Goal: Task Accomplishment & Management: Use online tool/utility

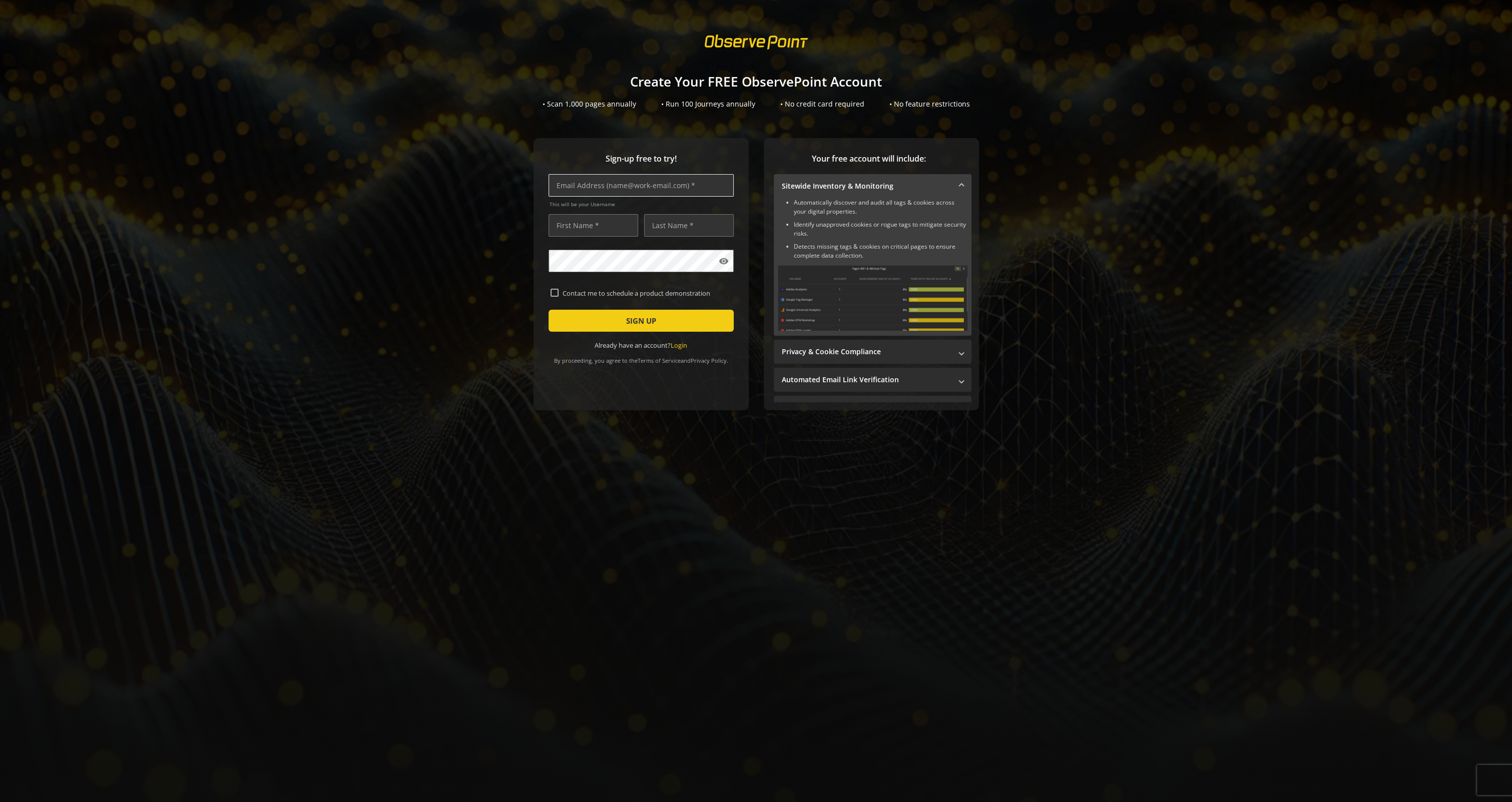
click at [585, 187] on input "text" at bounding box center [641, 185] width 185 height 22
click at [454, 151] on div "Sign-up free to try! This will be your Username visibility Contact me to schedu…" at bounding box center [755, 294] width 1488 height 312
click at [620, 187] on input "text" at bounding box center [641, 185] width 185 height 22
type input "[EMAIL_ADDRESS][DOMAIN_NAME]"
type input "[PERSON_NAME]"
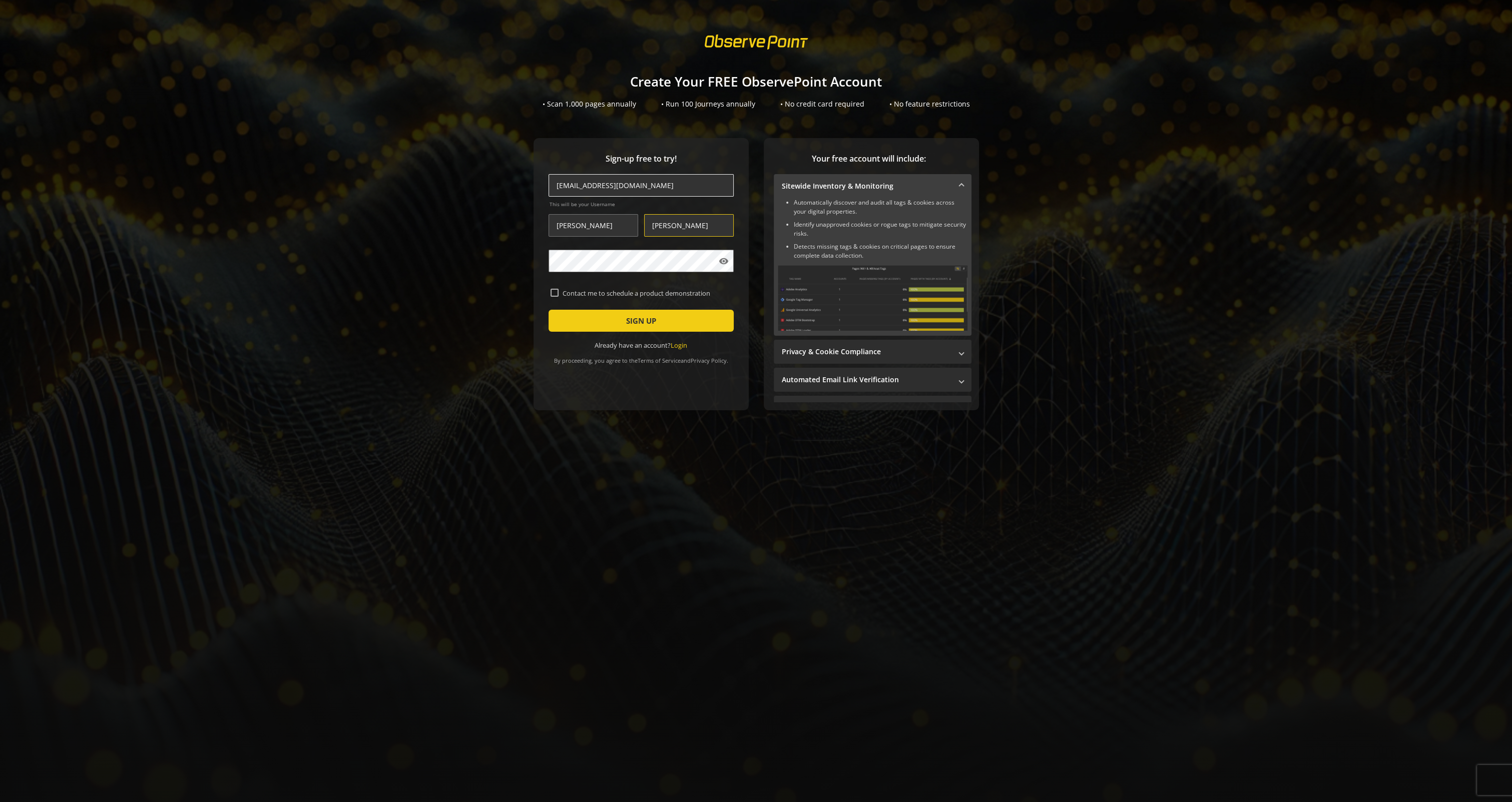
type input "[PERSON_NAME]"
click at [647, 323] on span "SIGN UP" at bounding box center [641, 320] width 30 height 18
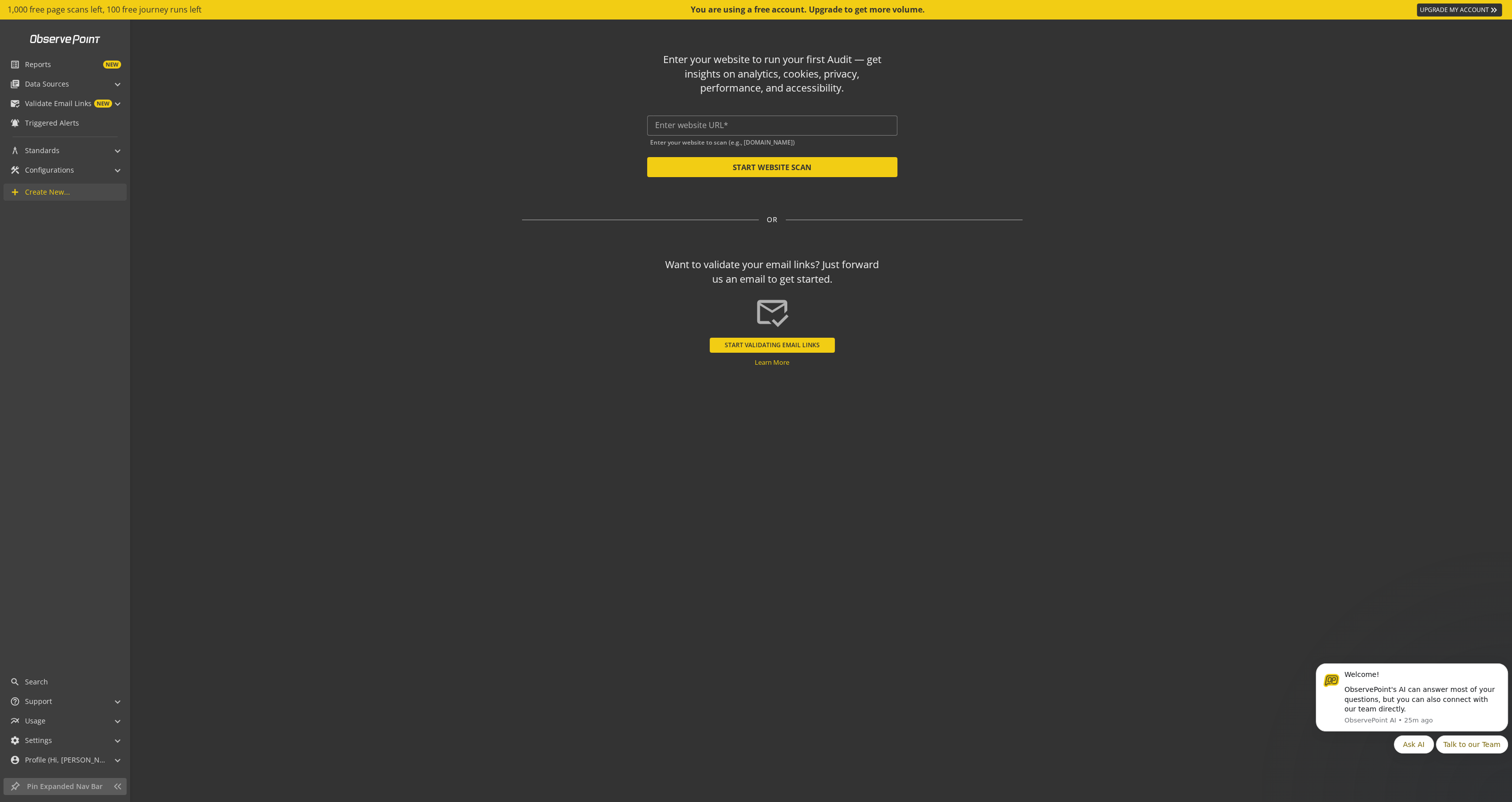
click at [52, 189] on span "Create New..." at bounding box center [48, 192] width 45 height 10
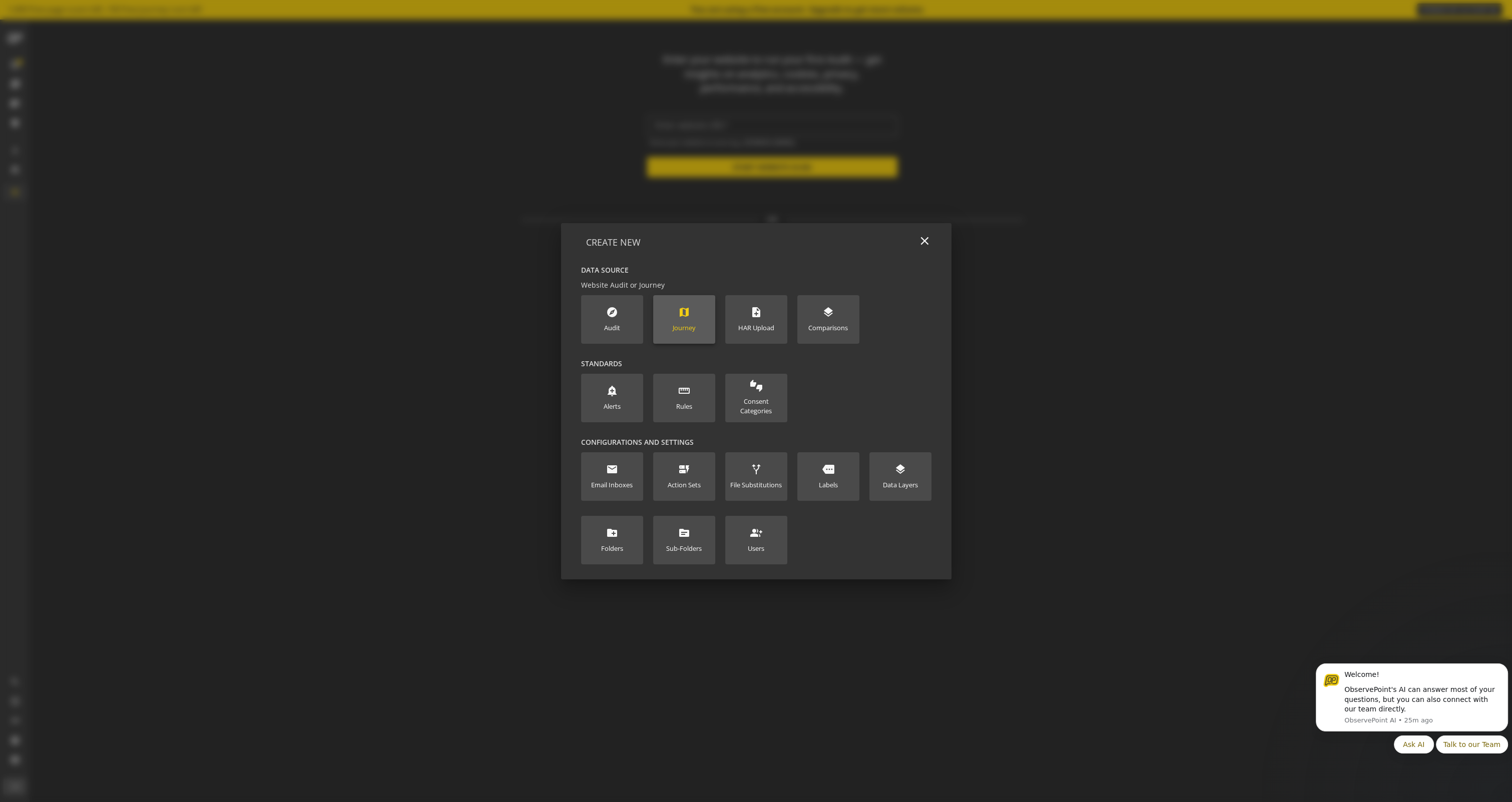
click at [685, 321] on div "map Journey" at bounding box center [684, 319] width 23 height 26
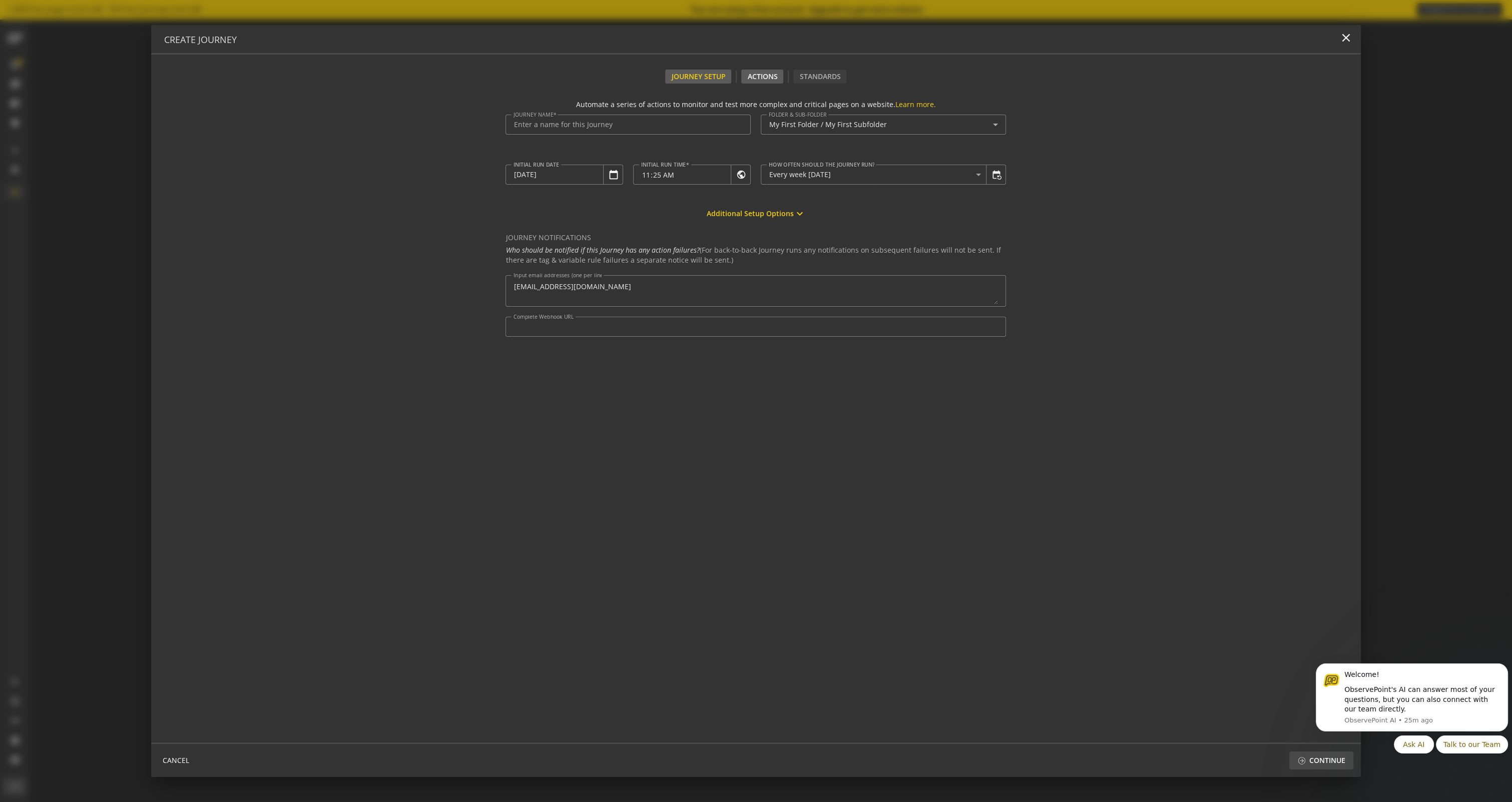
click at [772, 76] on div "Actions" at bounding box center [762, 77] width 42 height 14
click at [832, 74] on div "Standards" at bounding box center [820, 77] width 53 height 14
click at [654, 404] on web-journey-setup-form "Automate a series of actions to monitor and test more complex and critical page…" at bounding box center [755, 417] width 501 height 635
click at [749, 75] on div "Actions" at bounding box center [762, 77] width 42 height 14
click at [701, 76] on div "Journey Setup" at bounding box center [698, 77] width 66 height 14
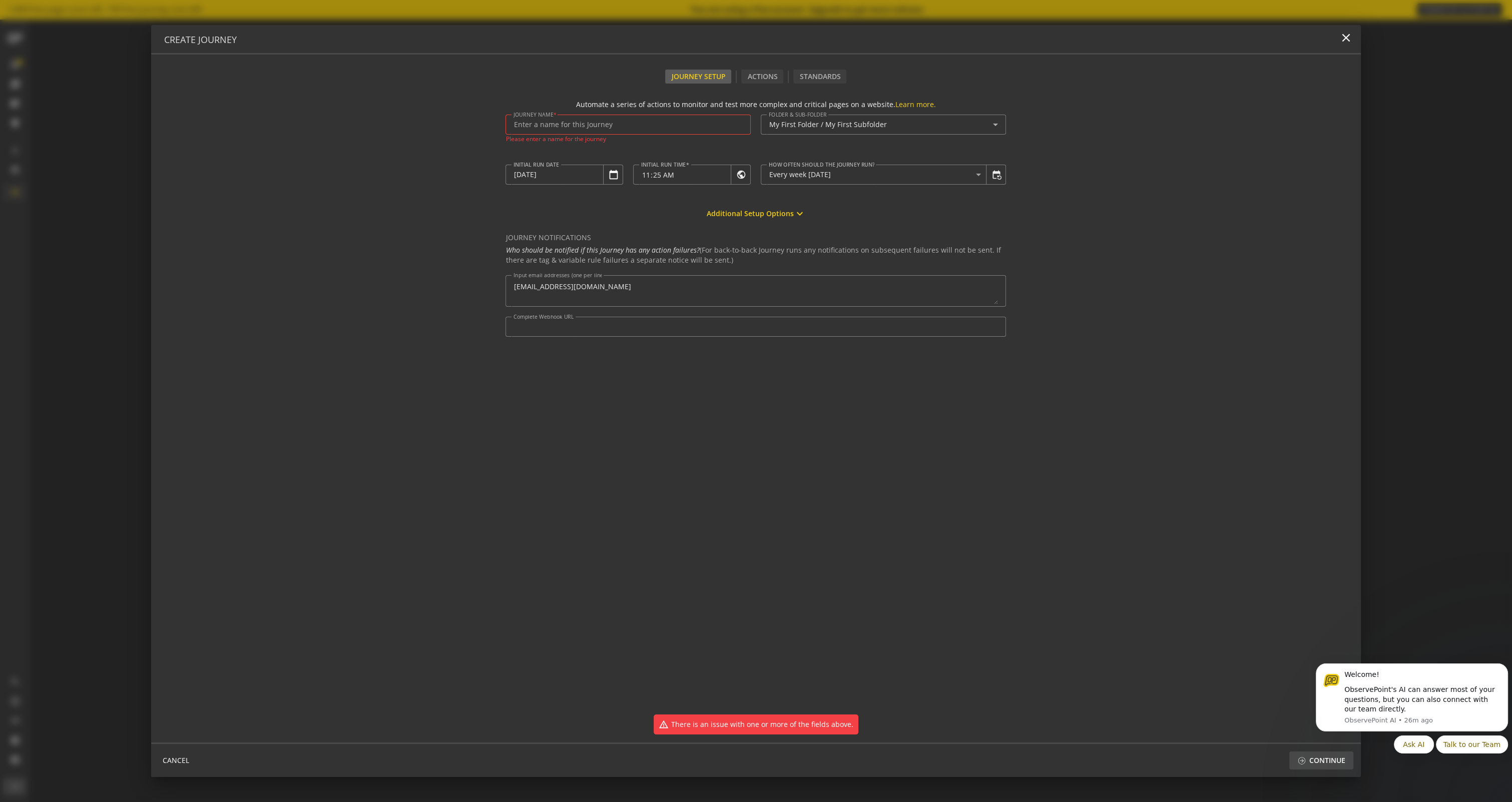
click at [269, 159] on form "Automate a series of actions to monitor and test more complex and critical page…" at bounding box center [756, 412] width 1210 height 659
click at [550, 123] on input "Journey Name" at bounding box center [628, 125] width 230 height 8
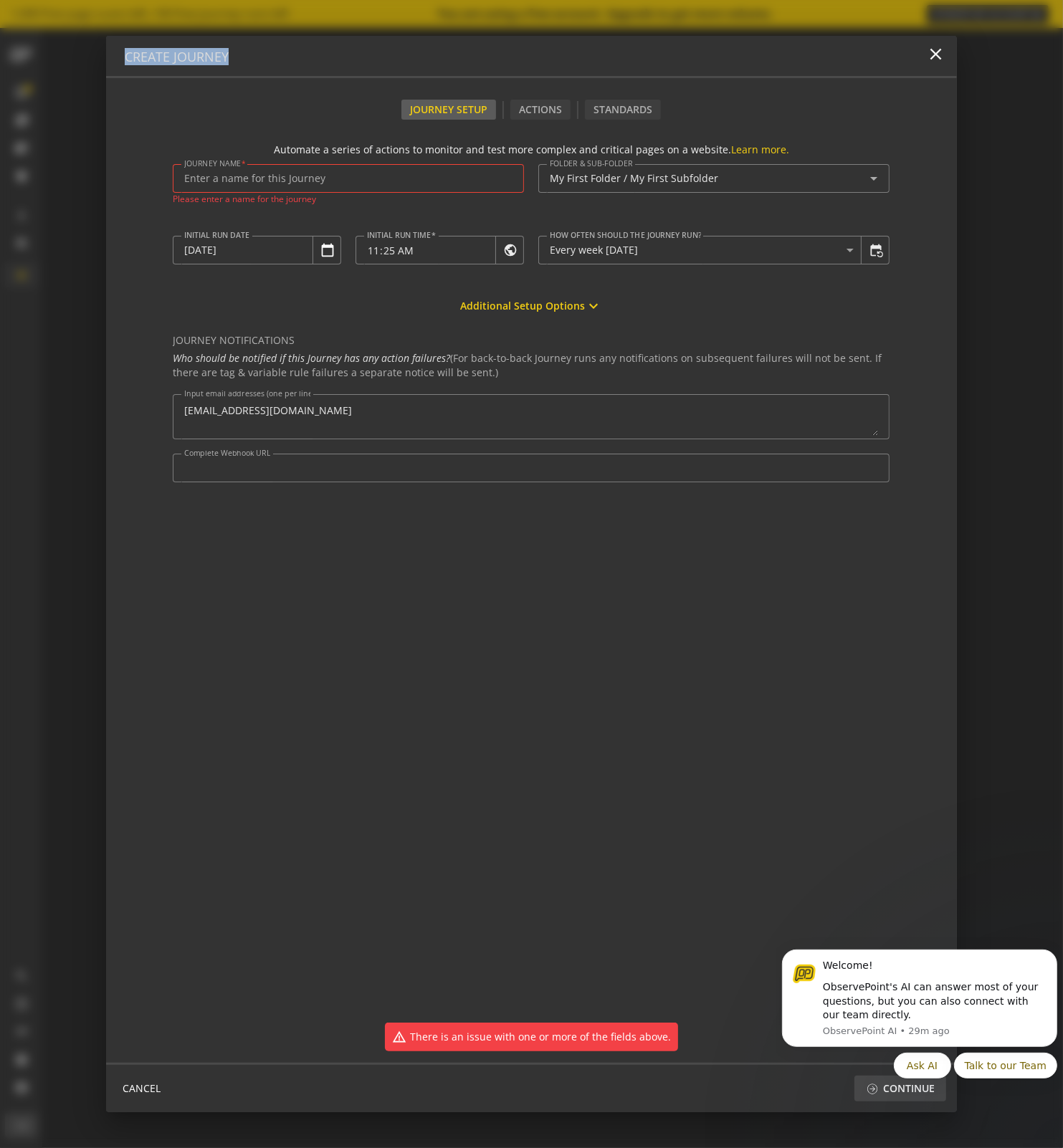
drag, startPoint x: 218, startPoint y: 61, endPoint x: 108, endPoint y: 61, distance: 110.0
click at [108, 61] on div "Create Journey close" at bounding box center [530, 57] width 850 height 42
copy h4 "Create Journey"
click at [682, 644] on web-journey-setup-form "Automate a series of actions to monitor and test more complex and critical page…" at bounding box center [531, 597] width 717 height 908
click at [128, 1093] on span "CANCEL" at bounding box center [141, 1088] width 38 height 26
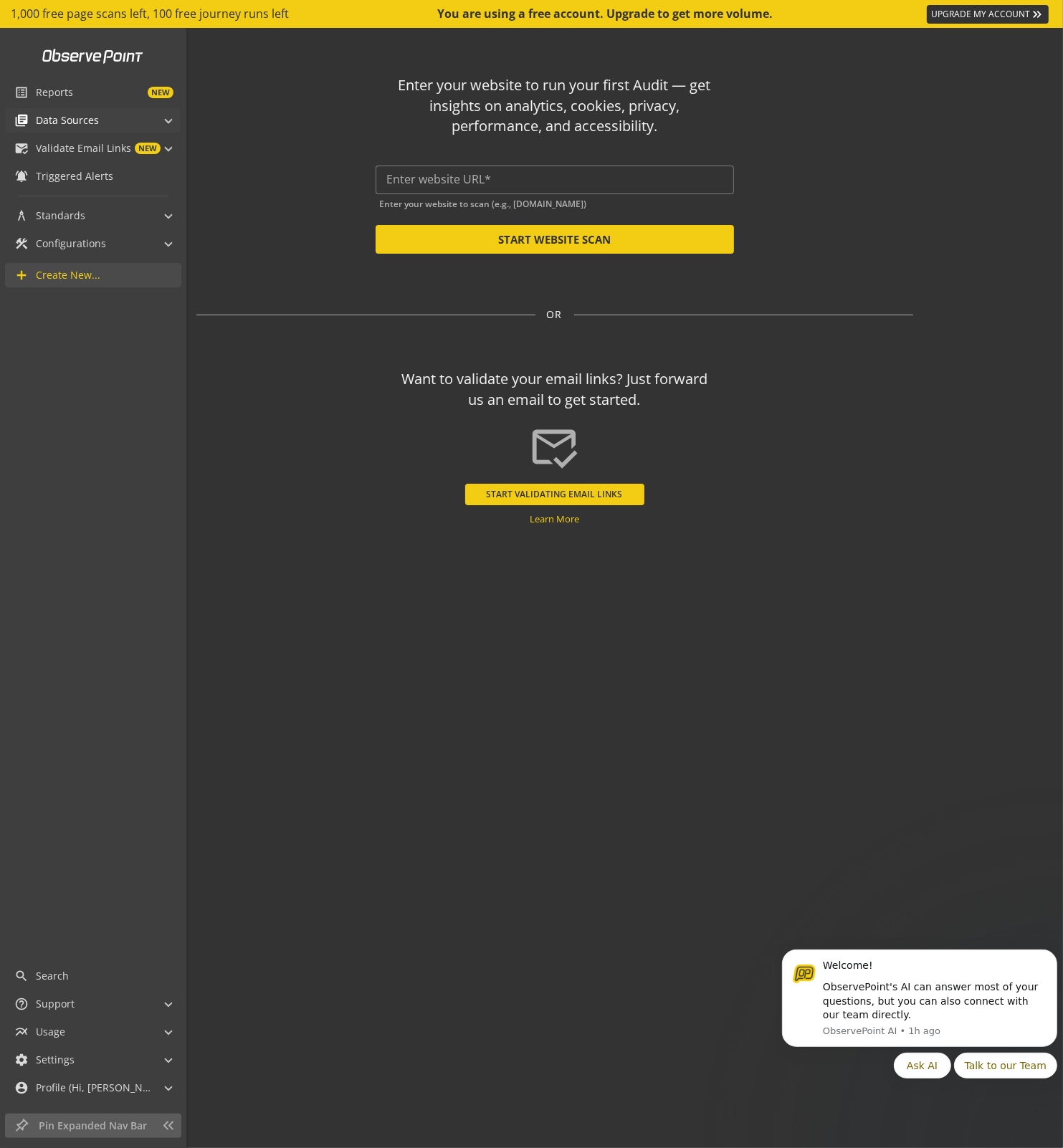
click at [56, 119] on span "Data Sources" at bounding box center [67, 120] width 63 height 14
click at [43, 145] on span "Audits & Journeys" at bounding box center [78, 144] width 85 height 13
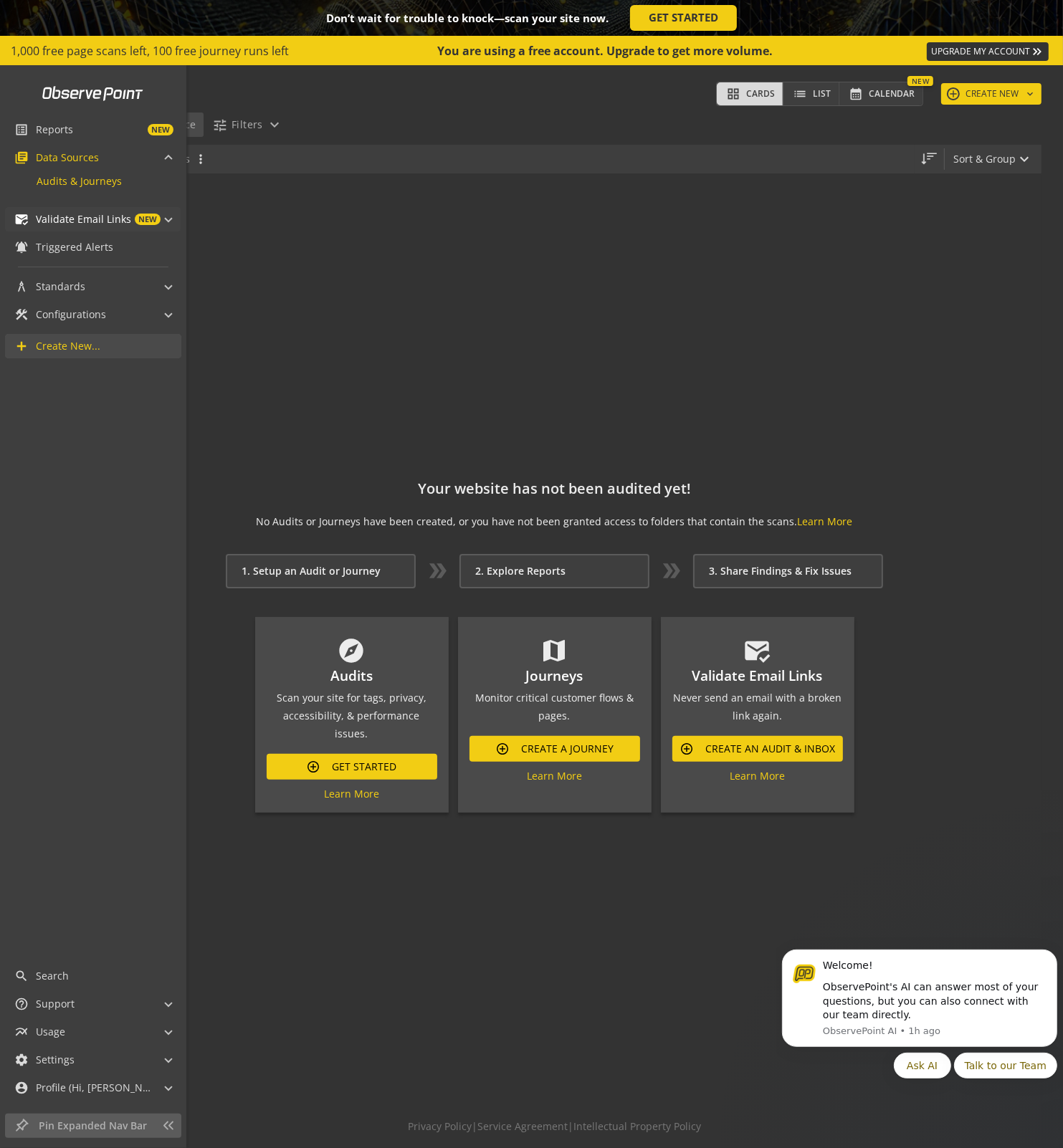
click at [66, 217] on span "Validate Email Links" at bounding box center [83, 219] width 95 height 14
click at [66, 240] on span "Email Inboxes" at bounding box center [69, 243] width 66 height 13
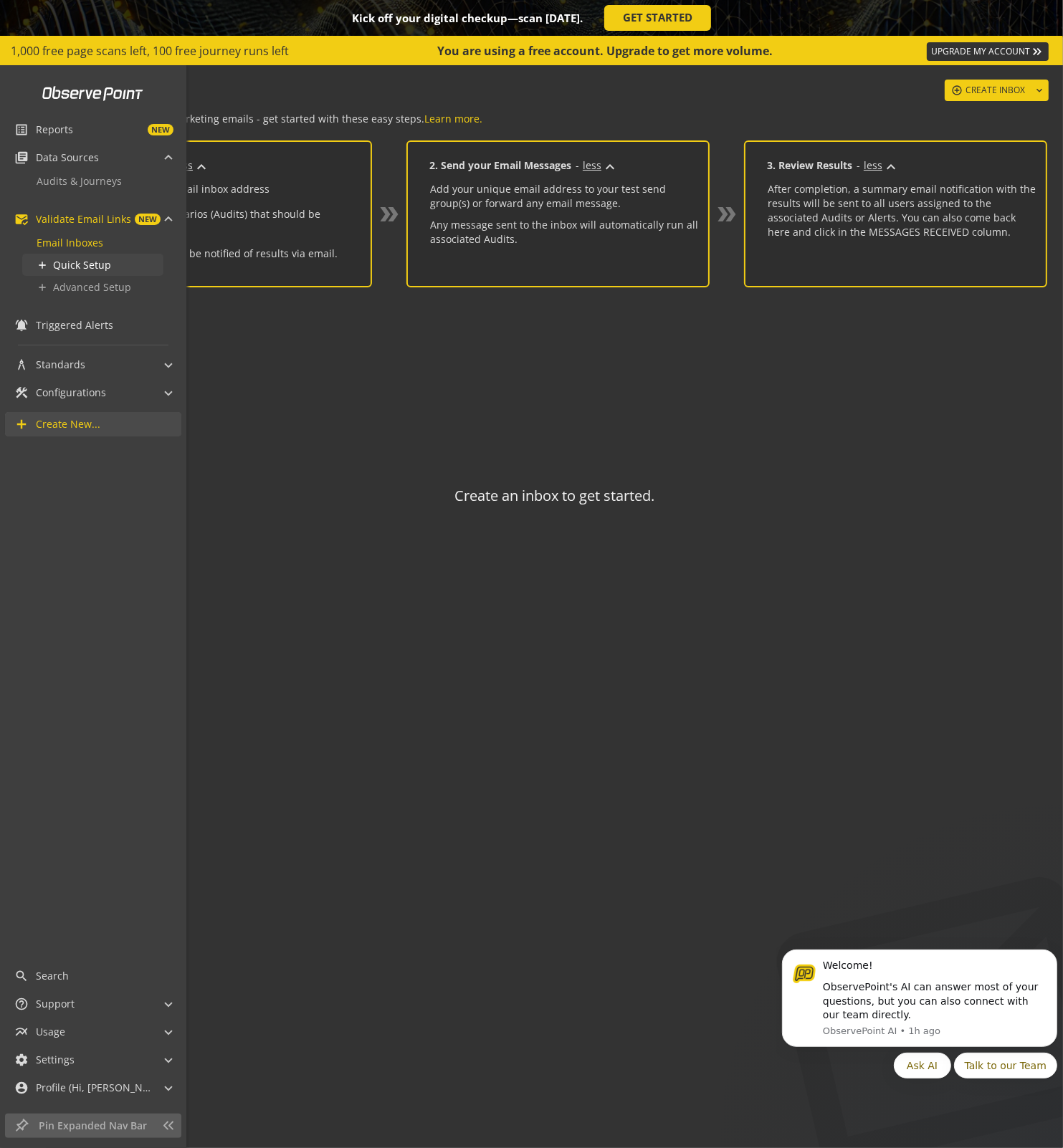
click at [69, 262] on span "Quick Setup" at bounding box center [82, 265] width 58 height 13
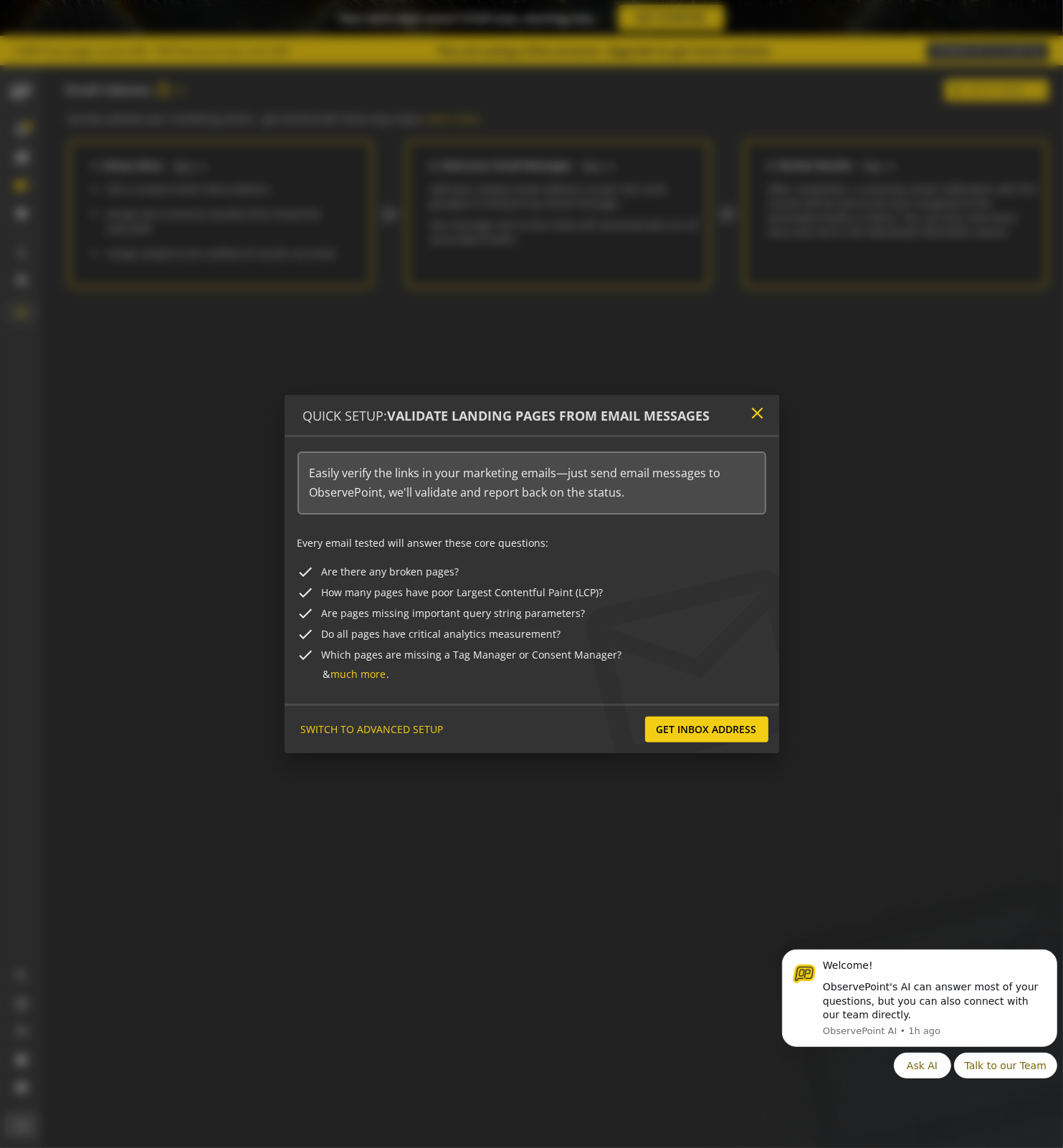
click at [761, 416] on mat-icon "close" at bounding box center [757, 413] width 19 height 19
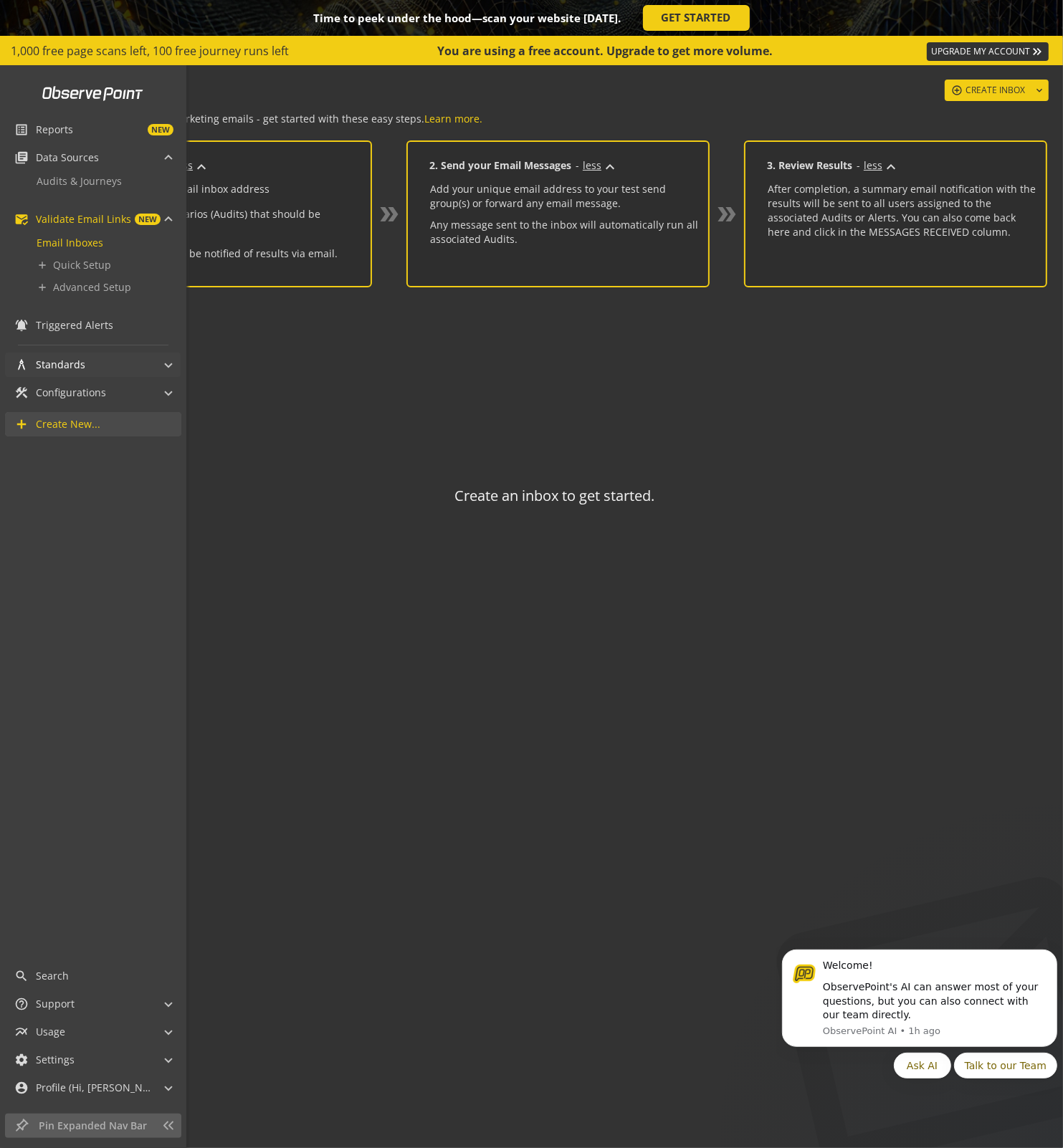
click at [67, 365] on span "Standards" at bounding box center [61, 364] width 50 height 14
click at [86, 474] on span "Configurations" at bounding box center [71, 471] width 71 height 14
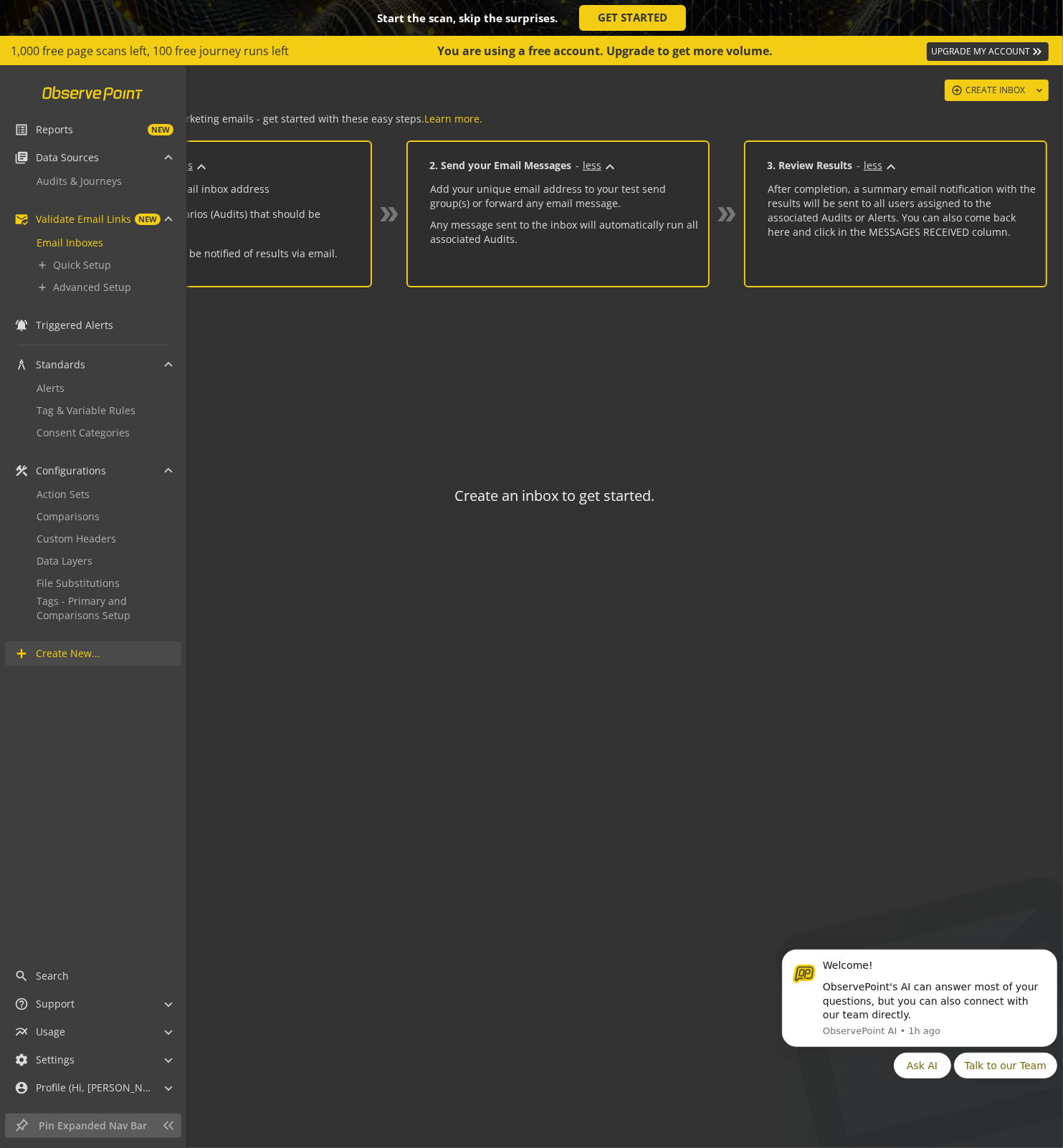
click at [55, 90] on link at bounding box center [93, 93] width 118 height 27
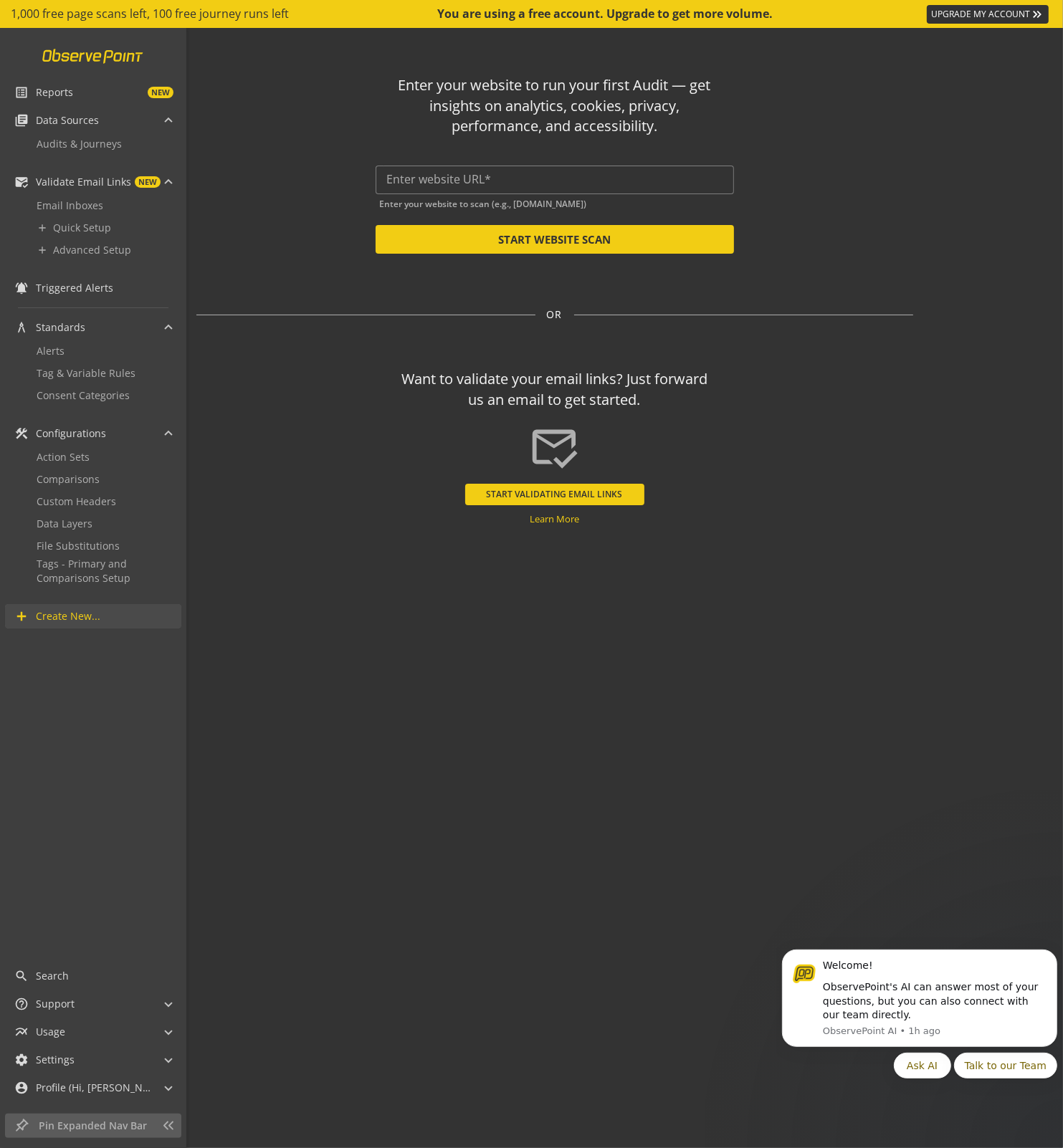
click at [56, 55] on link at bounding box center [93, 55] width 118 height 27
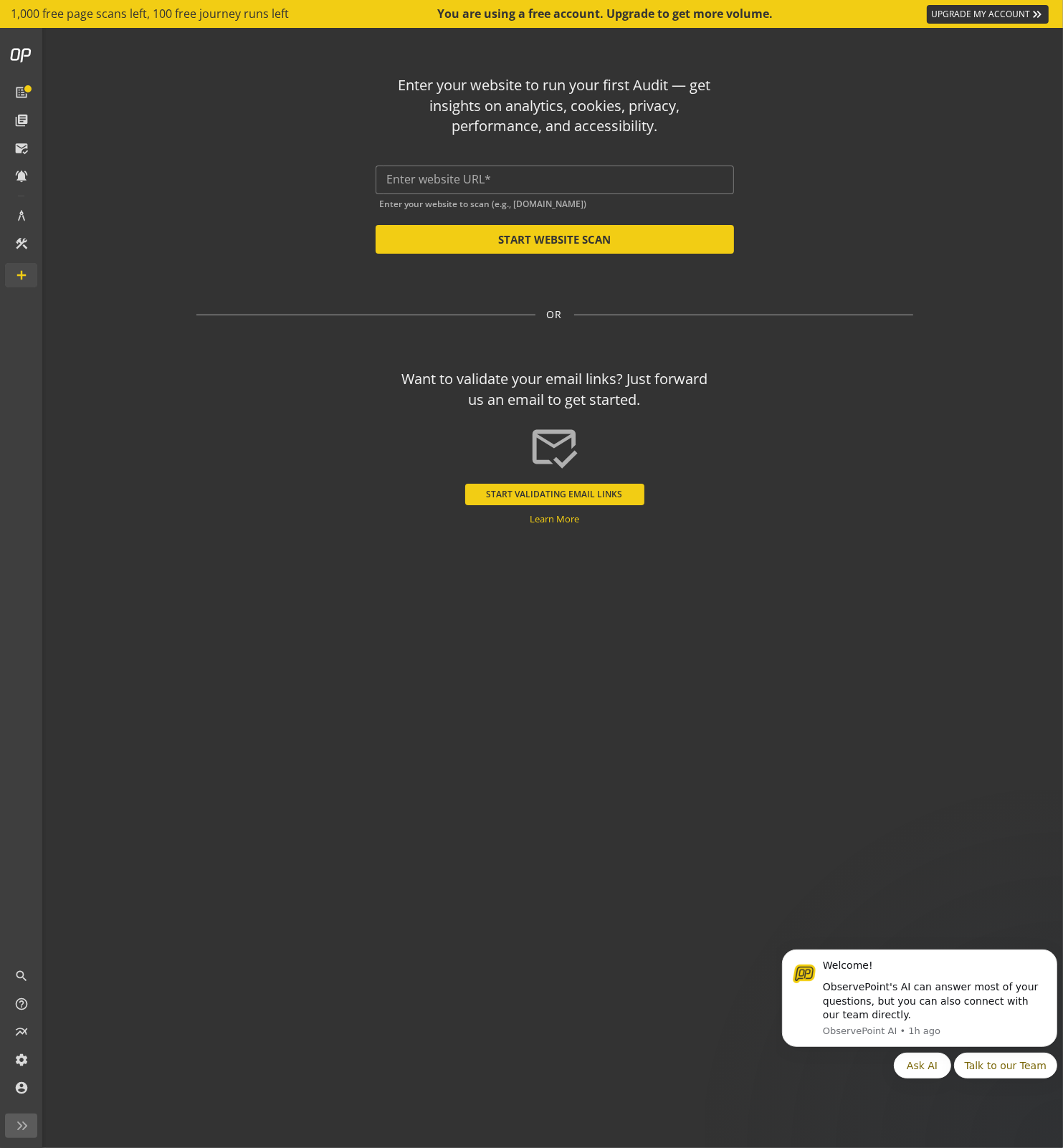
click at [474, 13] on div "You are using a free account. Upgrade to get more volume." at bounding box center [606, 14] width 337 height 17
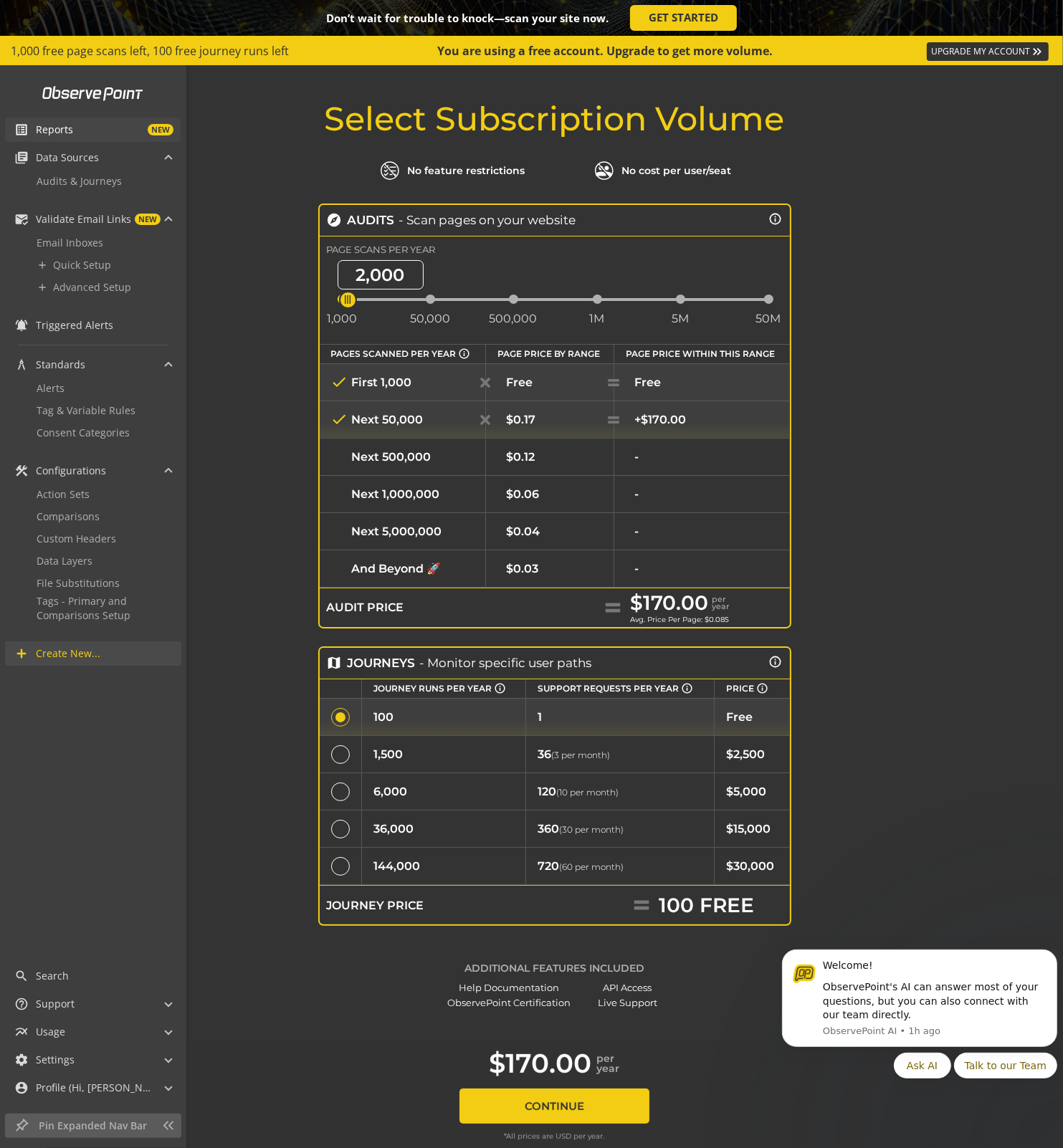
click at [44, 124] on span "Reports" at bounding box center [55, 129] width 37 height 14
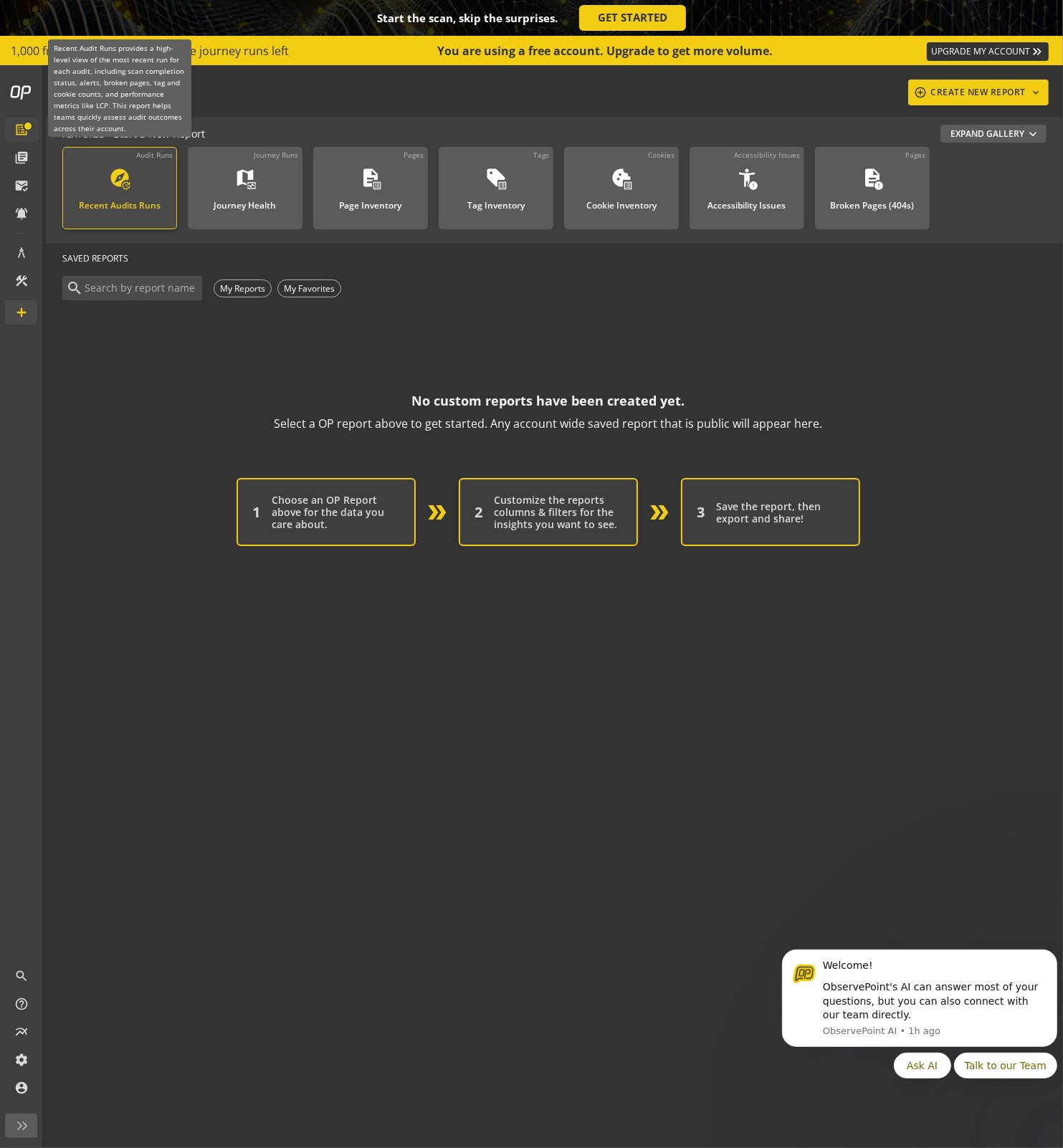
click at [119, 182] on mat-icon "explore" at bounding box center [120, 178] width 22 height 22
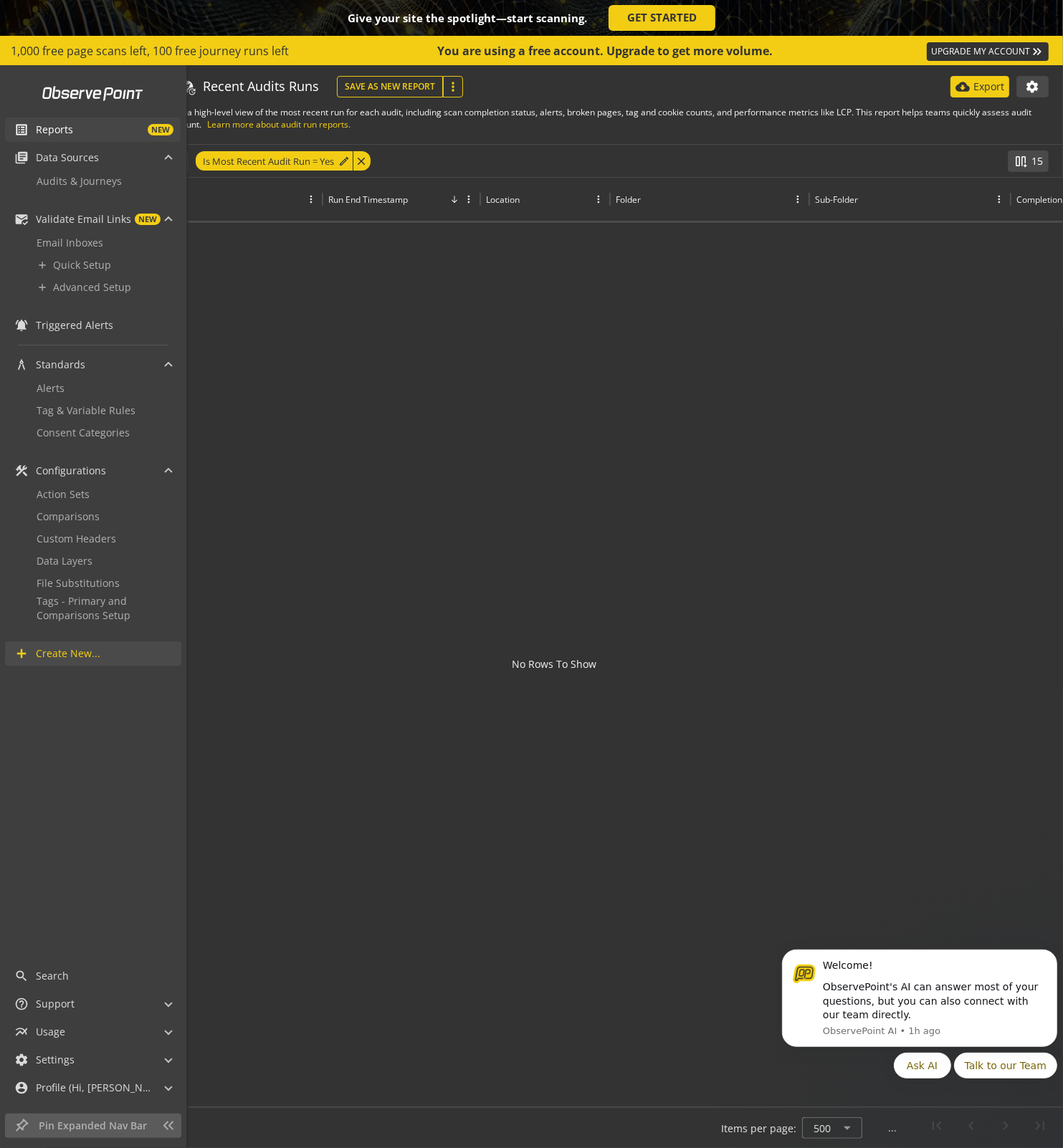
click at [59, 129] on span "Reports" at bounding box center [55, 129] width 37 height 14
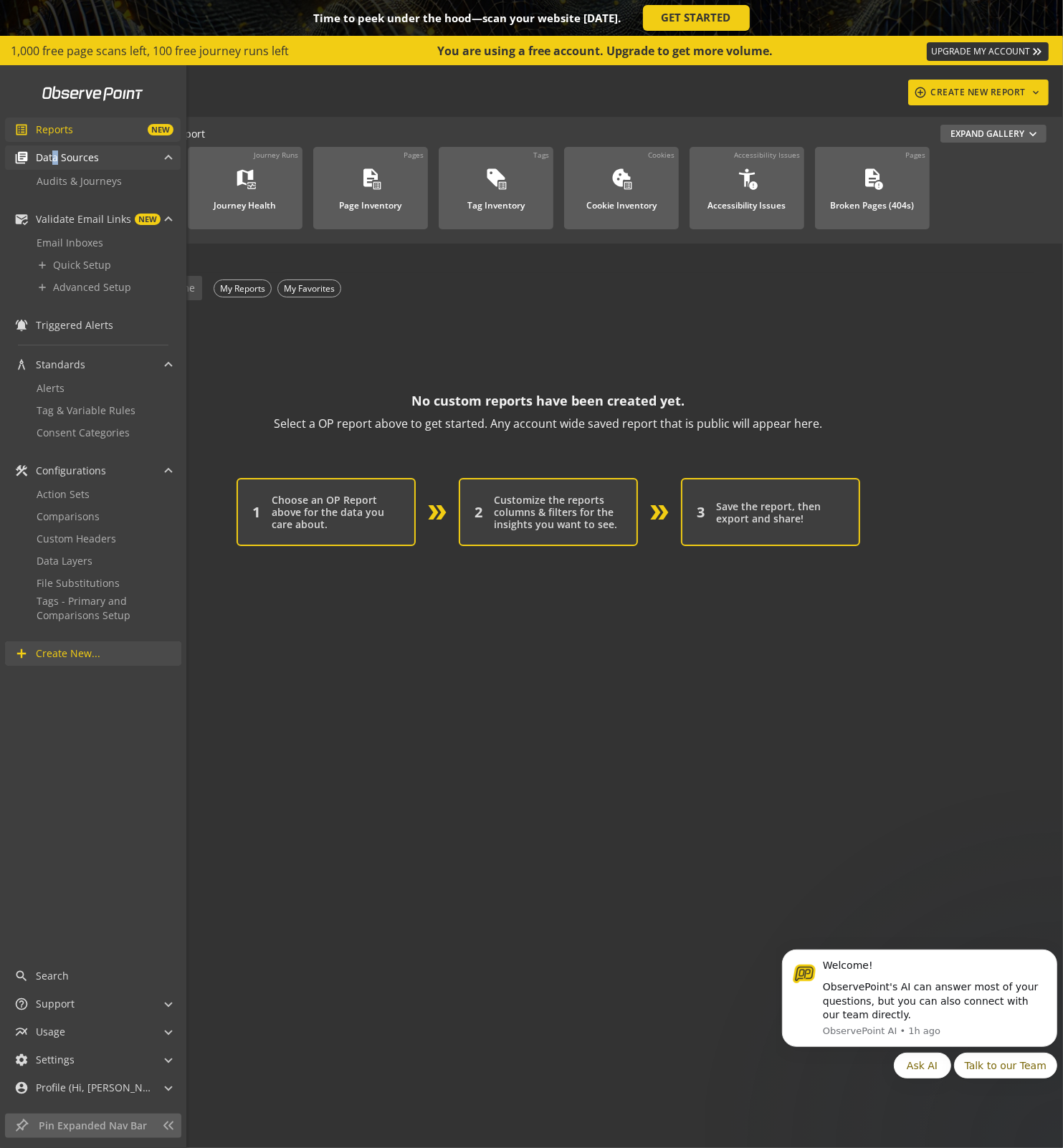
click at [57, 159] on span "Data Sources" at bounding box center [67, 157] width 63 height 14
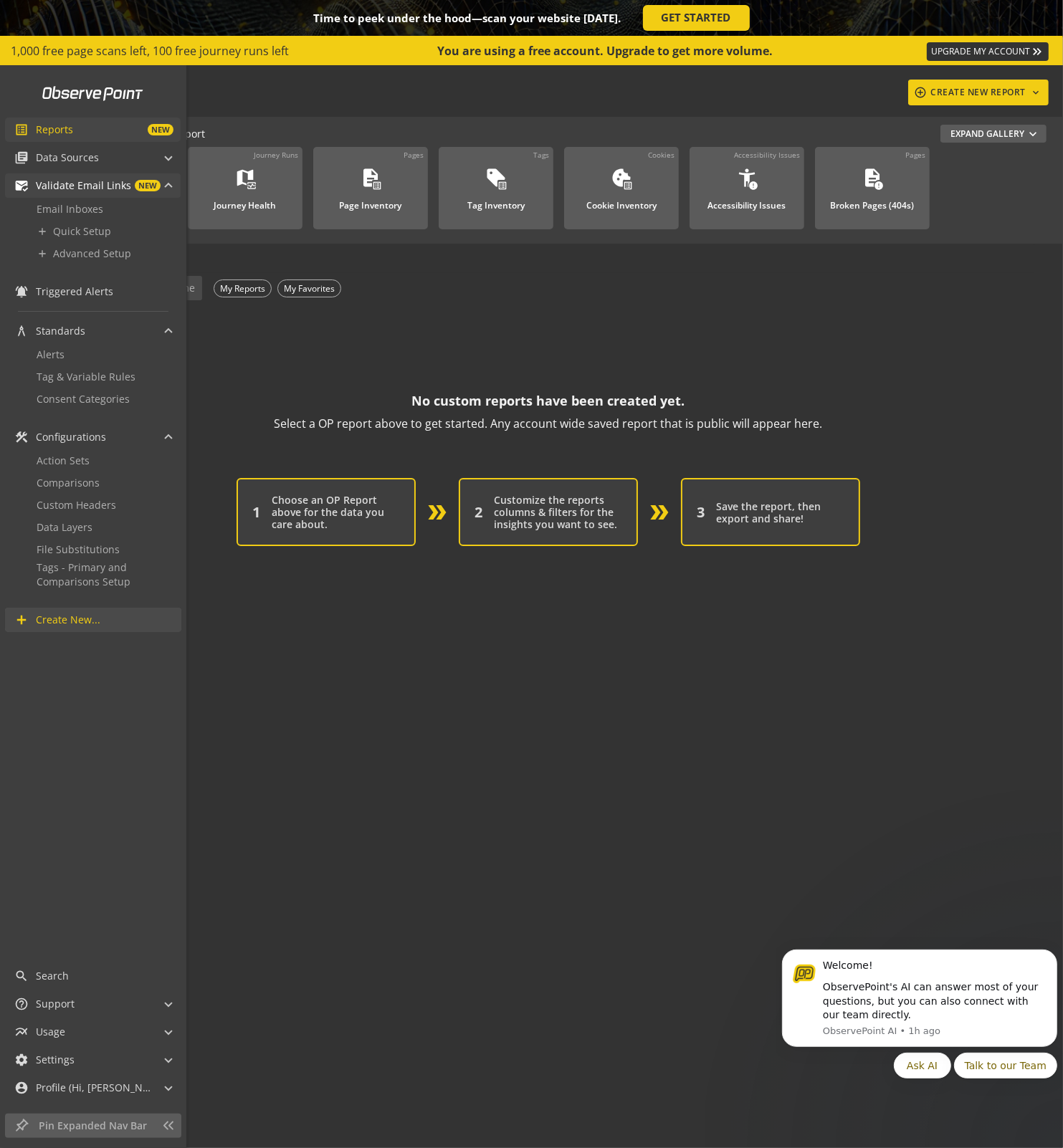
click at [56, 182] on span "Validate Email Links" at bounding box center [83, 185] width 95 height 14
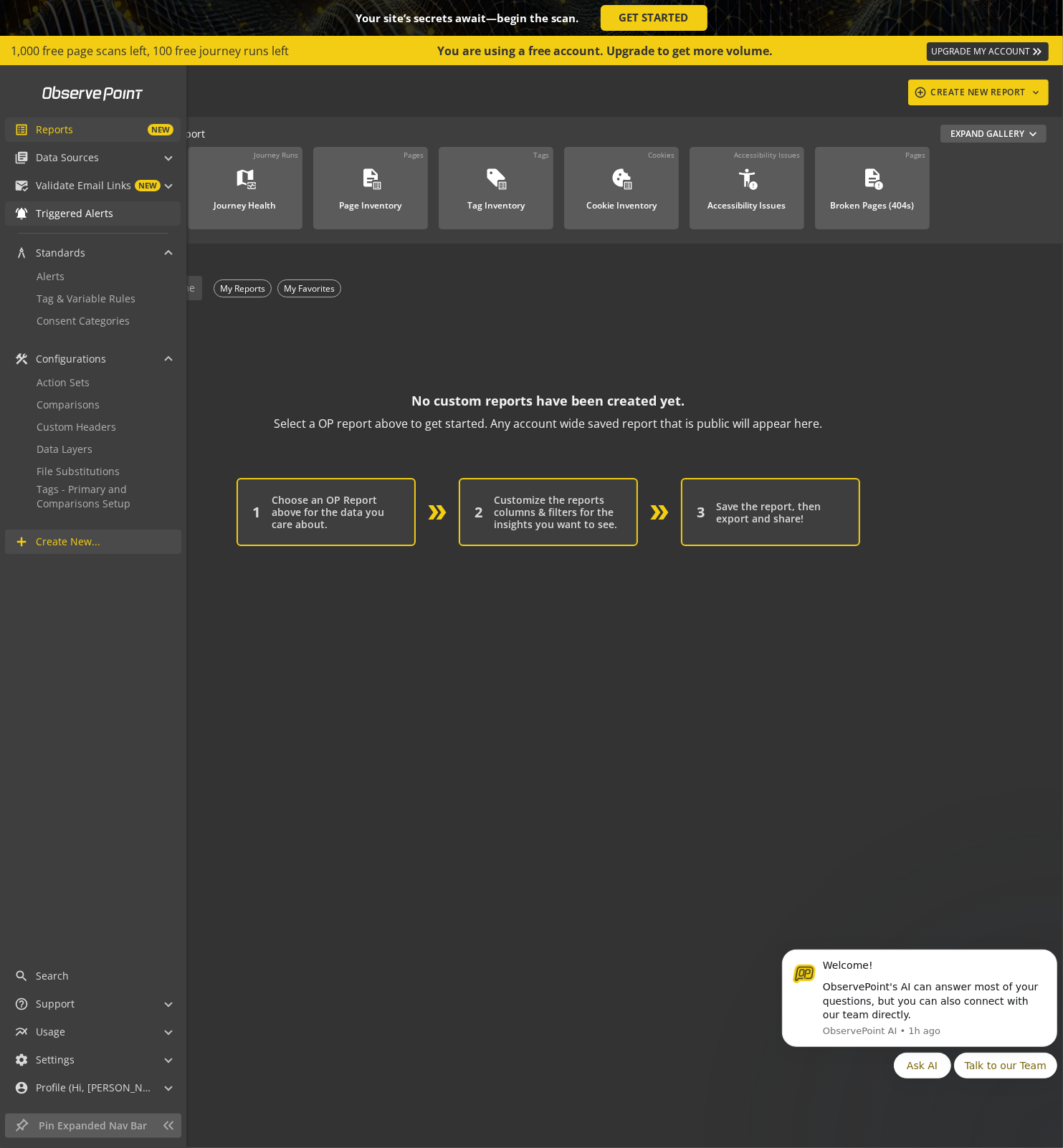
click at [49, 217] on span "Triggered Alerts" at bounding box center [75, 213] width 77 height 14
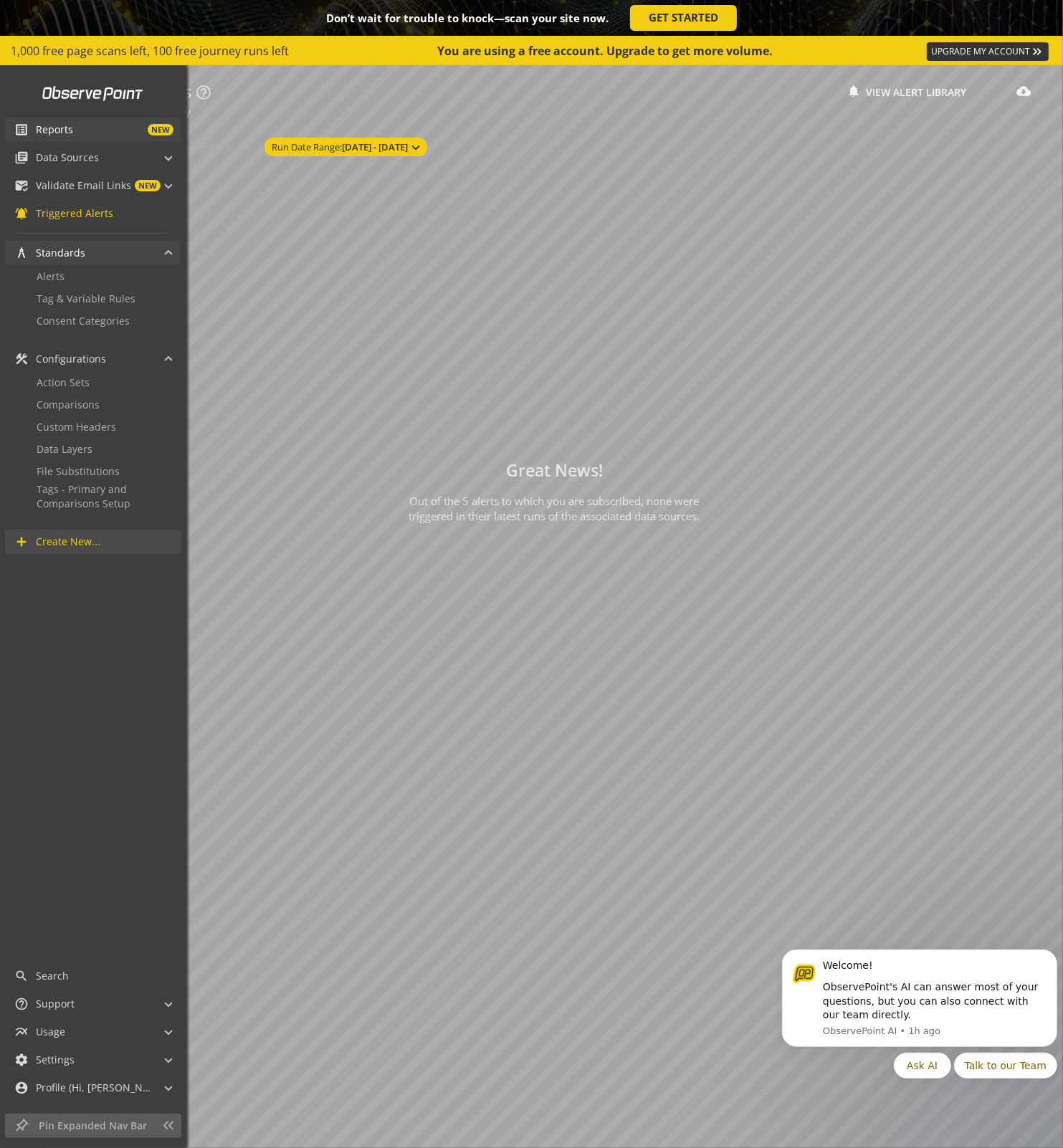
click at [51, 254] on span "Standards" at bounding box center [61, 252] width 50 height 14
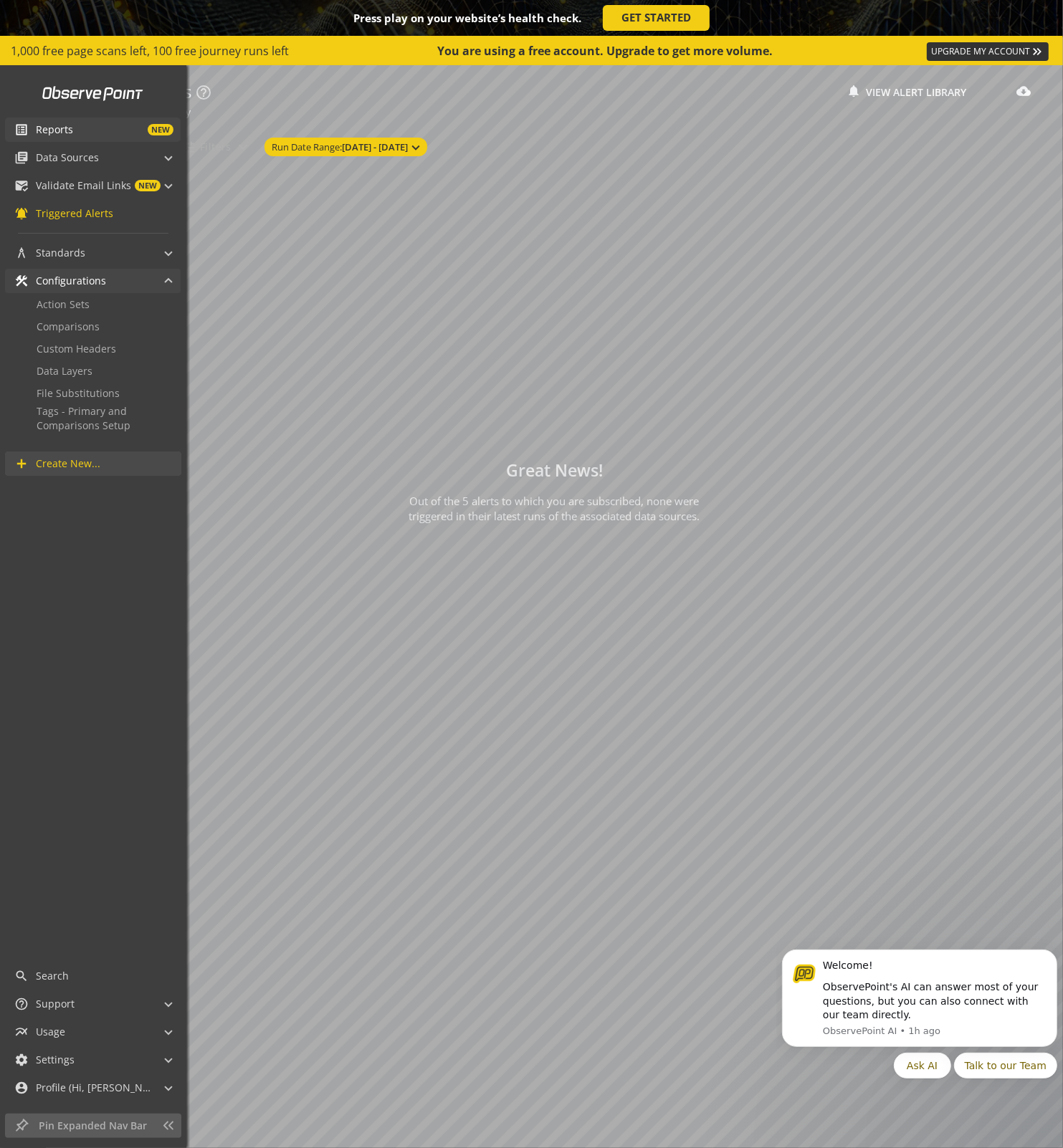
click at [67, 284] on span "Configurations" at bounding box center [71, 281] width 71 height 14
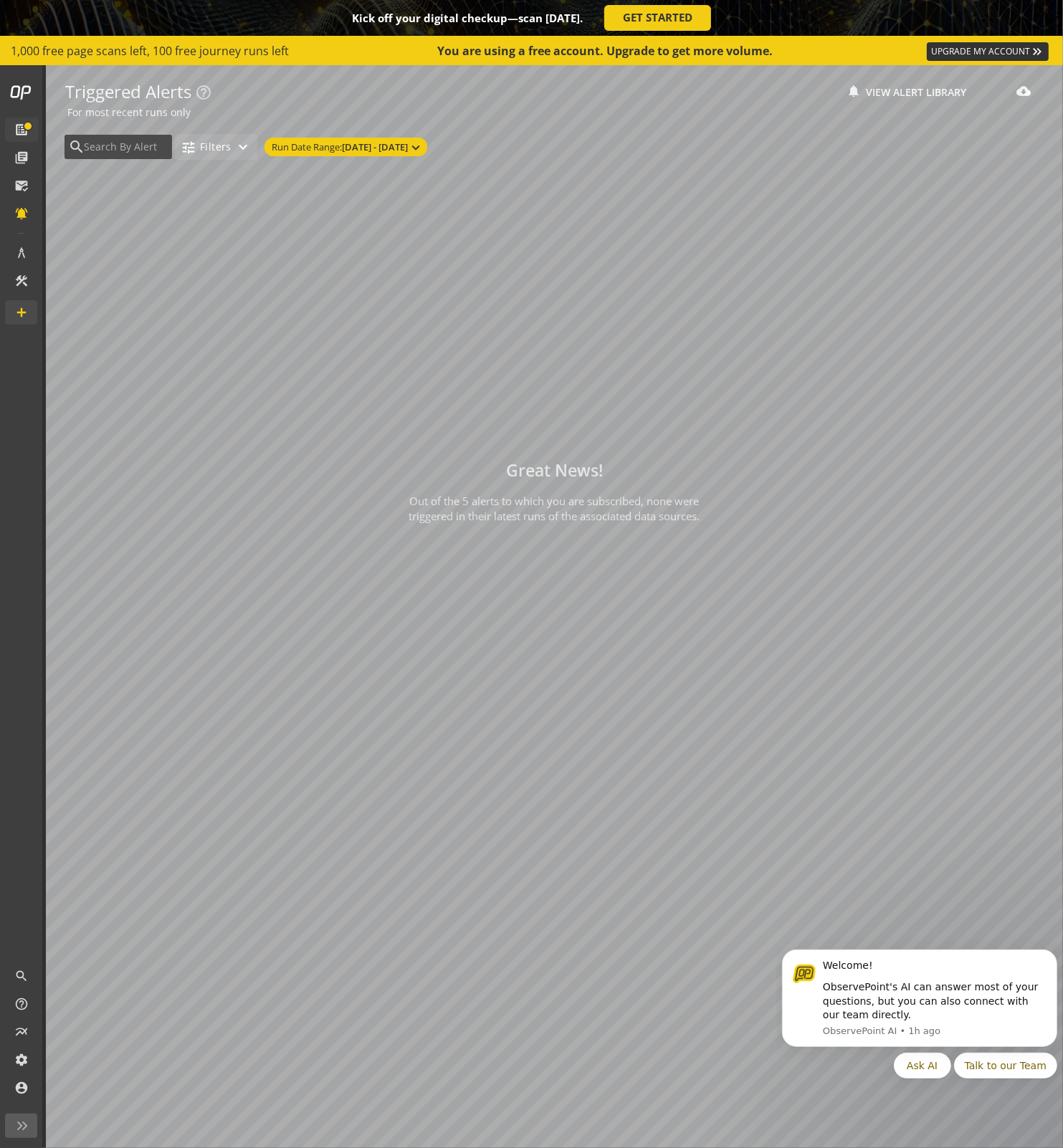
click at [205, 145] on span "Filters" at bounding box center [216, 146] width 32 height 26
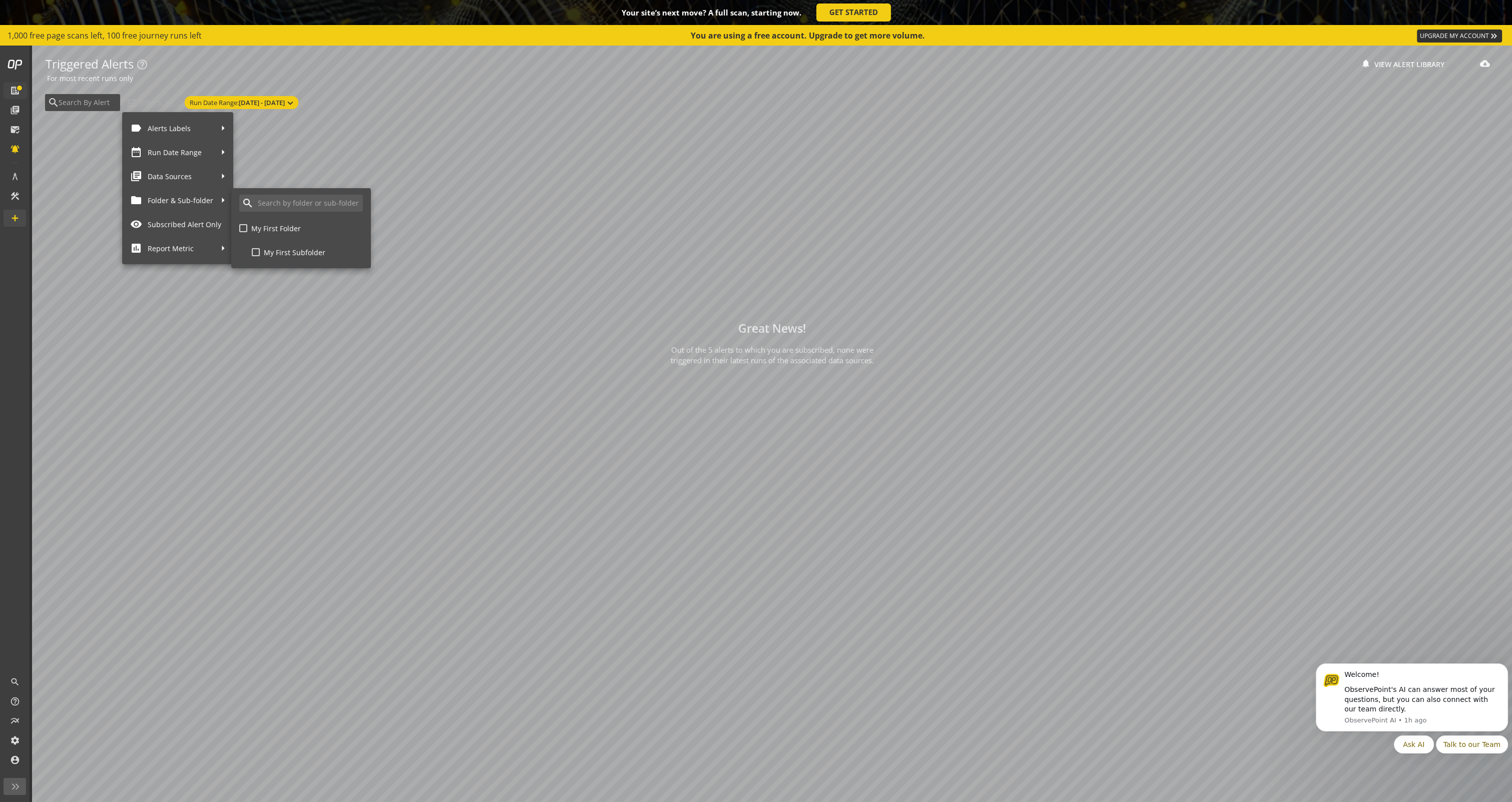
click at [13, 65] on div at bounding box center [756, 401] width 1512 height 802
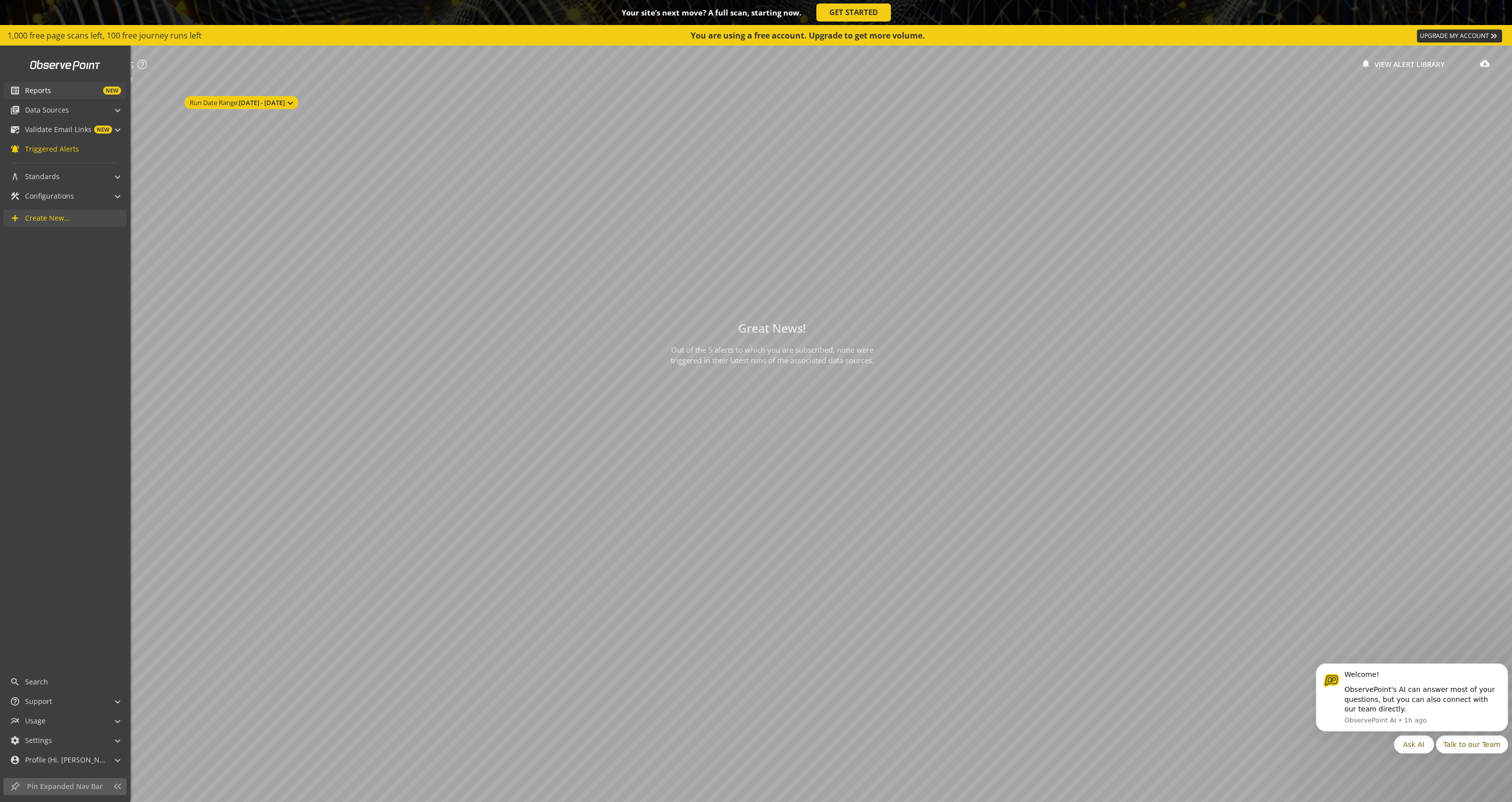
click at [33, 87] on span "Reports" at bounding box center [38, 90] width 26 height 10
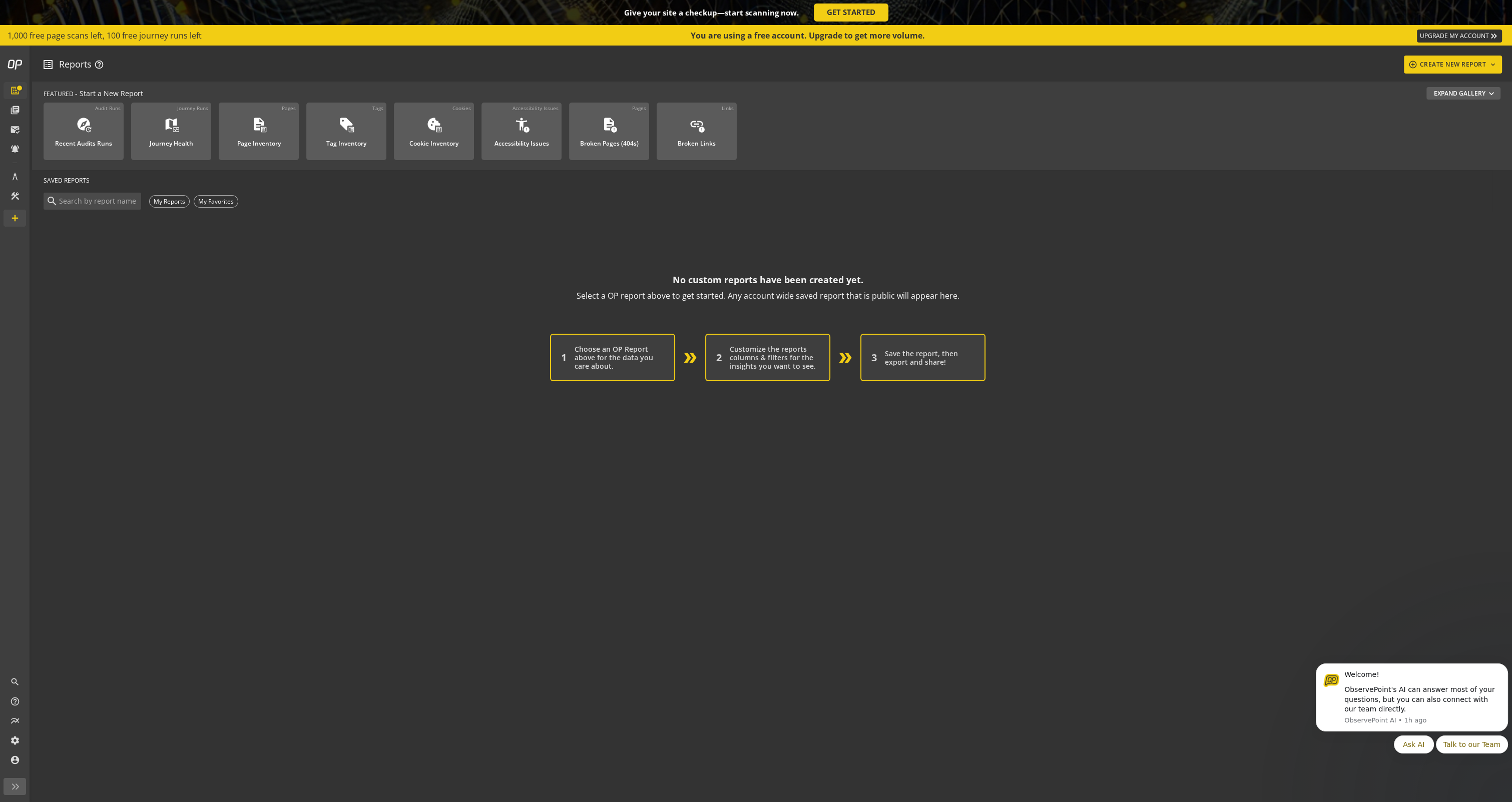
click at [613, 353] on div "Choose an OP Report above for the data you care about." at bounding box center [619, 357] width 90 height 25
click at [782, 355] on div "Customize the reports columns & filters for the insights you want to see." at bounding box center [774, 357] width 90 height 25
click at [180, 140] on div "Journey Health" at bounding box center [171, 141] width 43 height 13
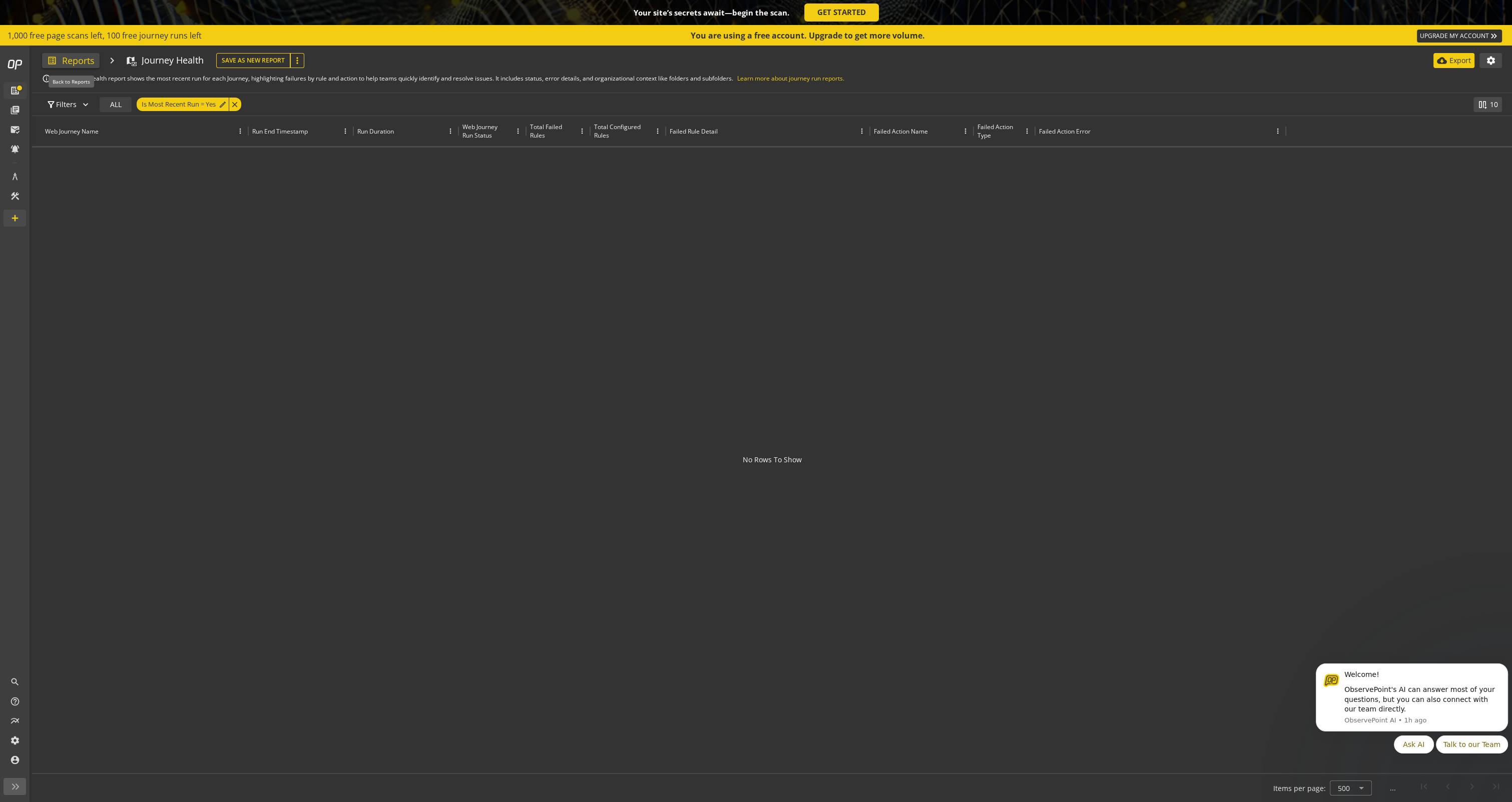
click at [53, 59] on mat-icon "list_alt" at bounding box center [52, 60] width 10 height 10
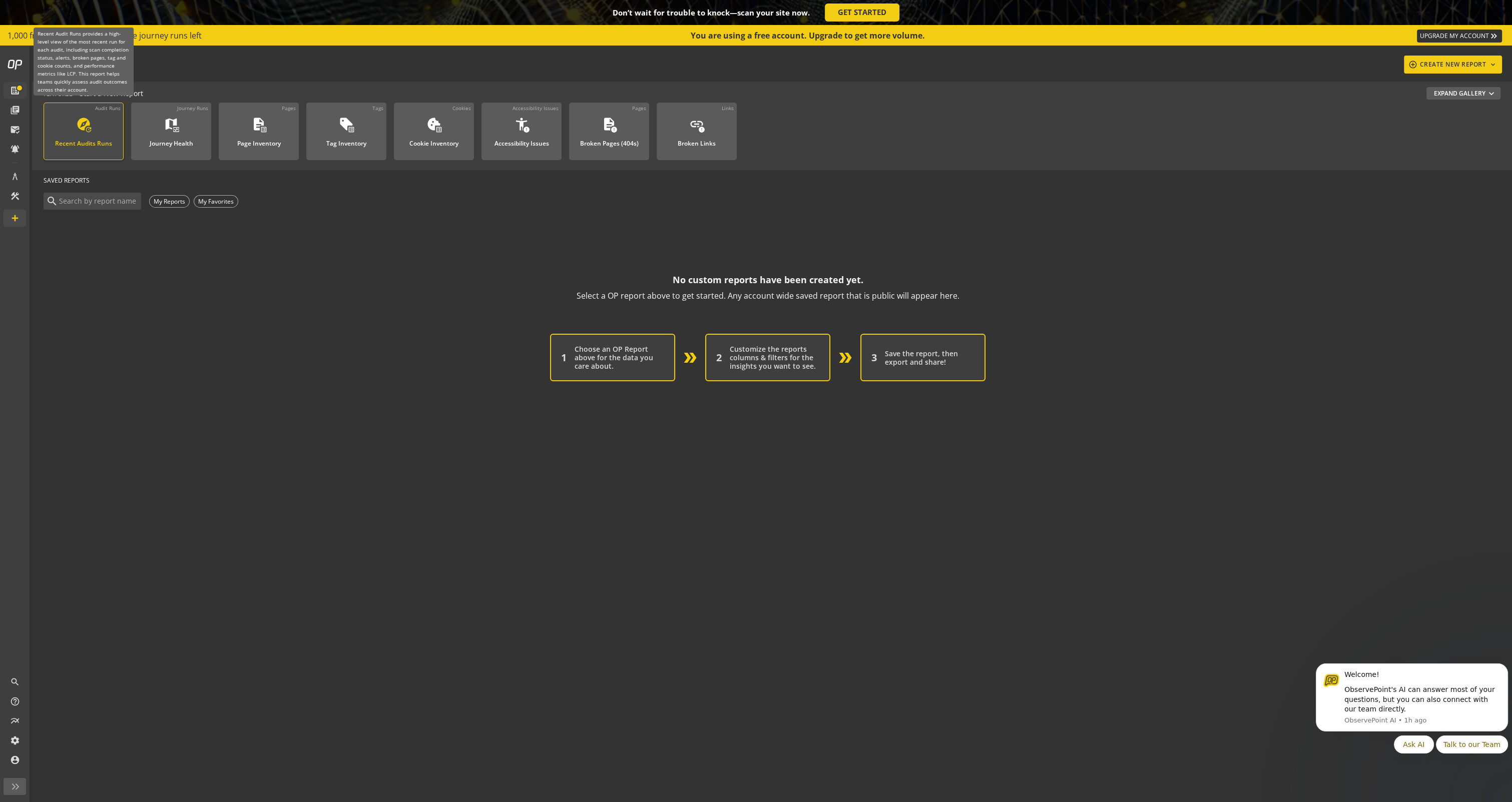
click at [70, 122] on div "explore update Recent Audits Runs" at bounding box center [83, 133] width 67 height 33
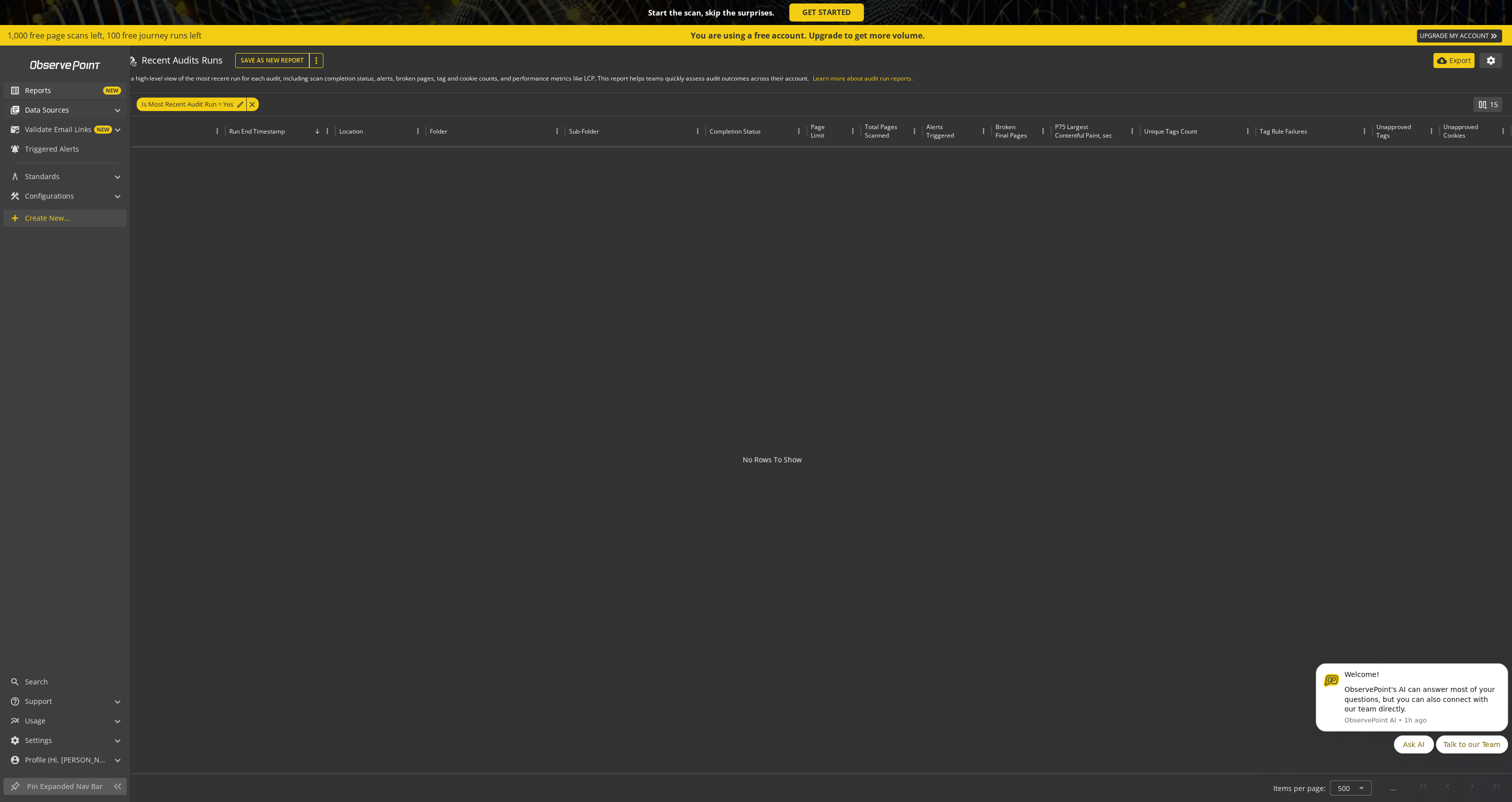
click at [38, 109] on span "Data Sources" at bounding box center [47, 110] width 44 height 10
click at [42, 126] on span "Audits & Journeys" at bounding box center [55, 126] width 59 height 9
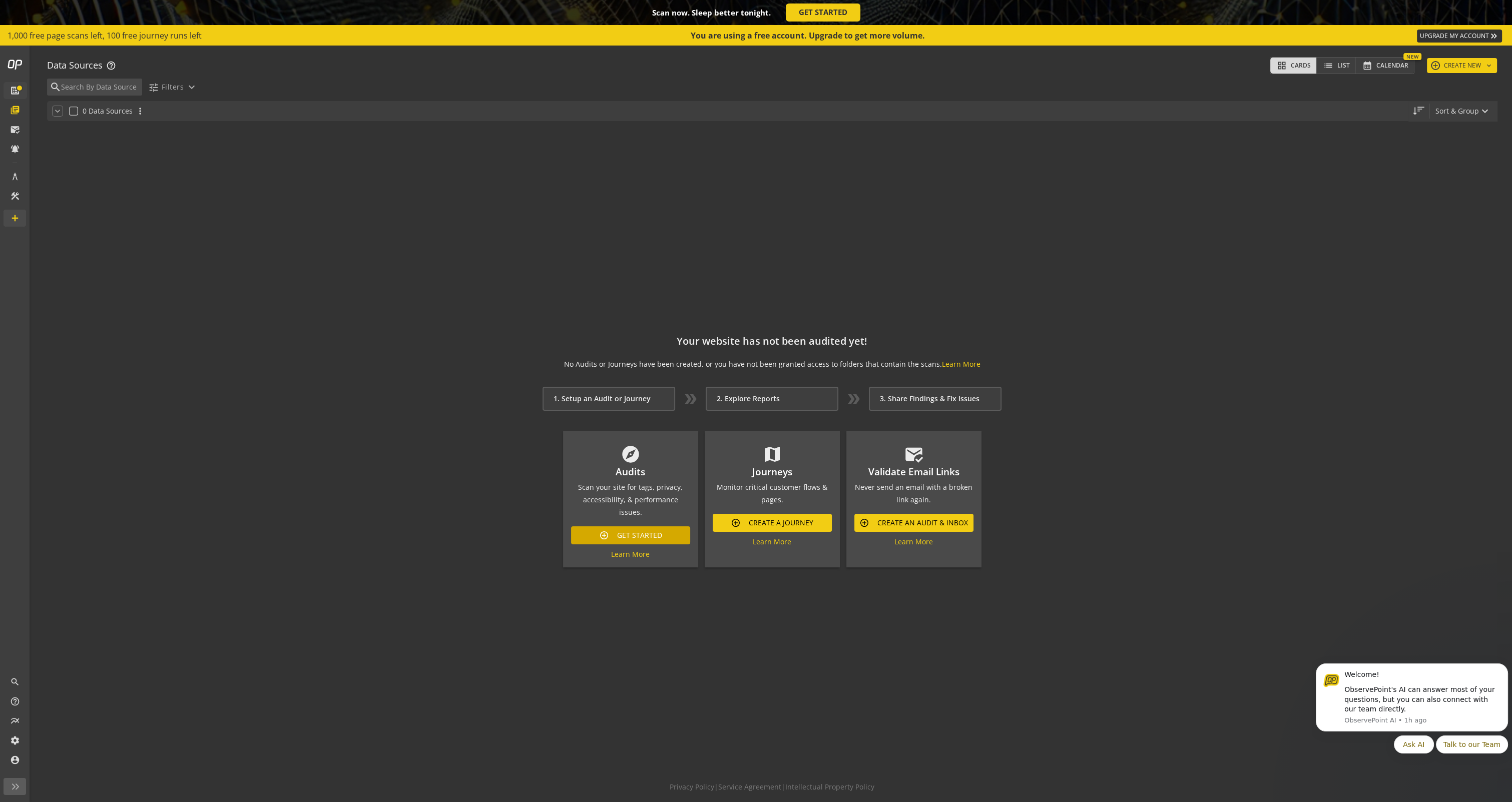
click at [630, 529] on span "Get Started" at bounding box center [639, 535] width 45 height 18
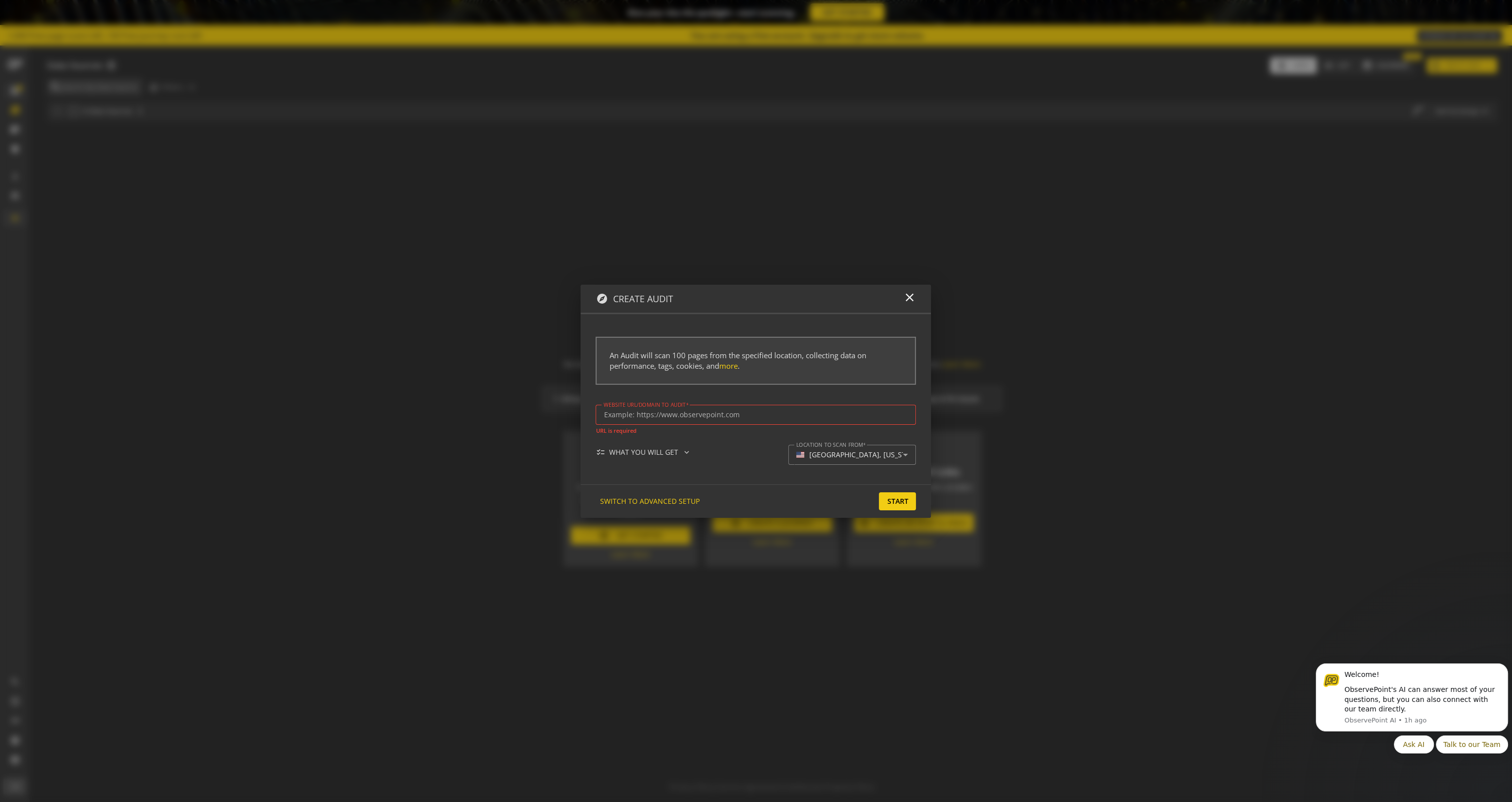
drag, startPoint x: 909, startPoint y: 298, endPoint x: 896, endPoint y: 332, distance: 36.4
click at [910, 298] on mat-icon "close" at bounding box center [909, 297] width 14 height 13
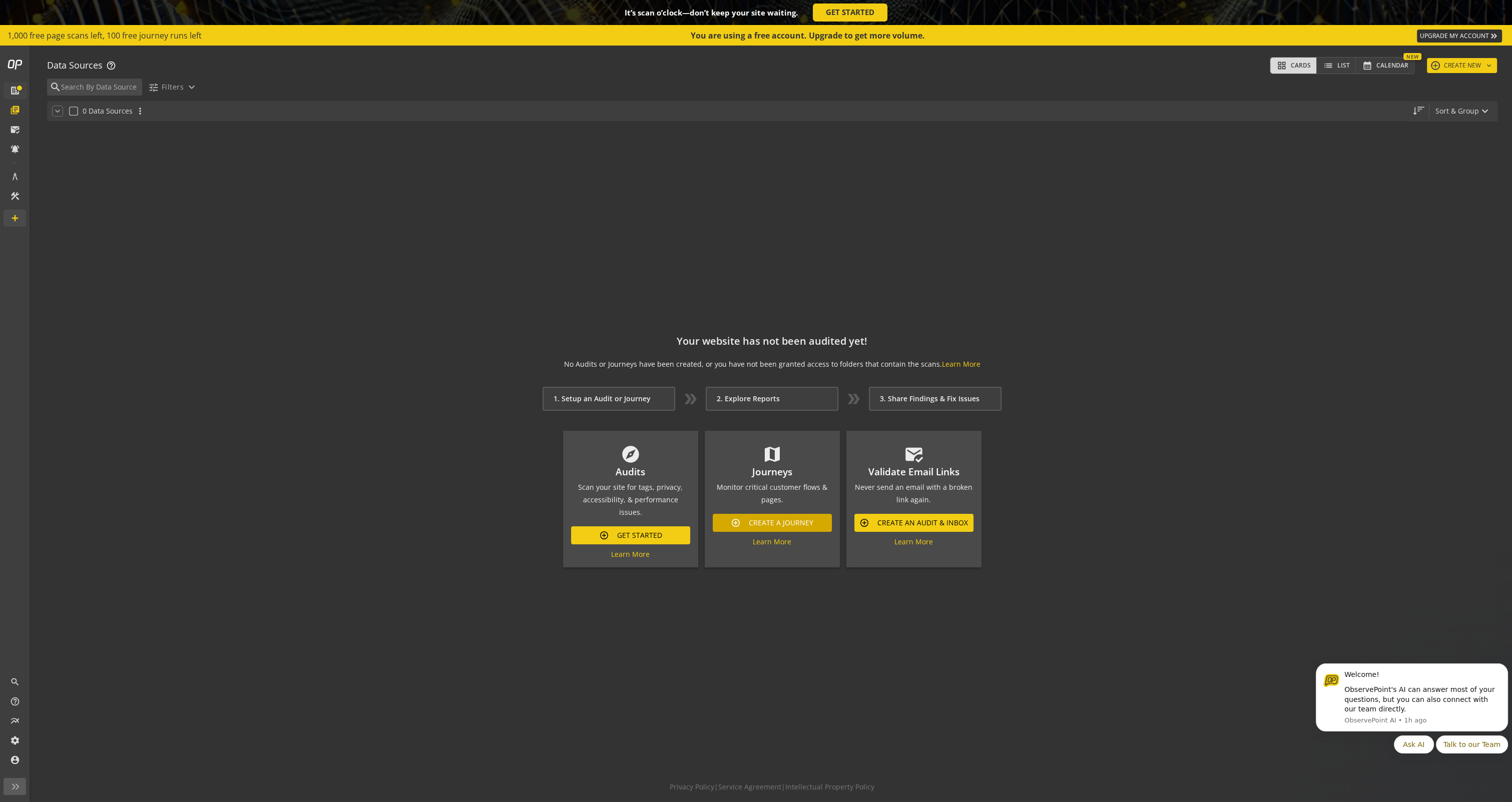
click at [750, 531] on span "Create A Journey" at bounding box center [781, 523] width 65 height 18
